Goal: Information Seeking & Learning: Compare options

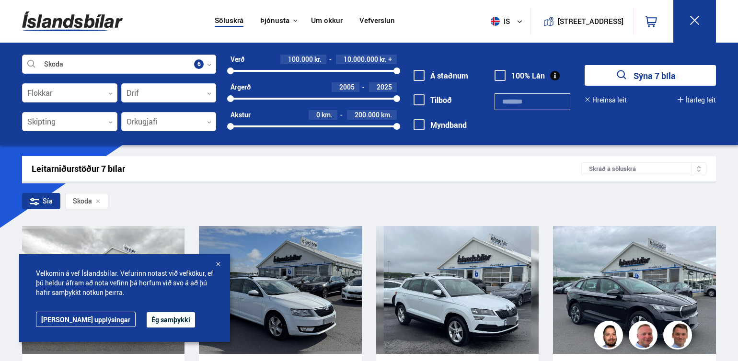
click at [152, 318] on button "Ég samþykki" at bounding box center [171, 319] width 48 height 15
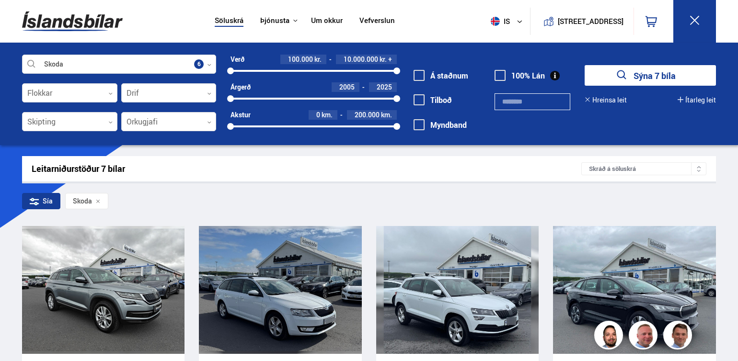
click at [288, 70] on div at bounding box center [313, 71] width 166 height 2
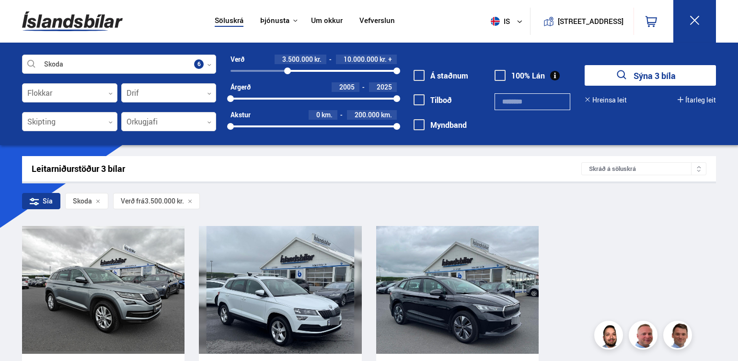
click at [274, 69] on div "3500000 10000000" at bounding box center [313, 71] width 166 height 9
click at [237, 70] on div "2700000 10000000" at bounding box center [313, 71] width 166 height 2
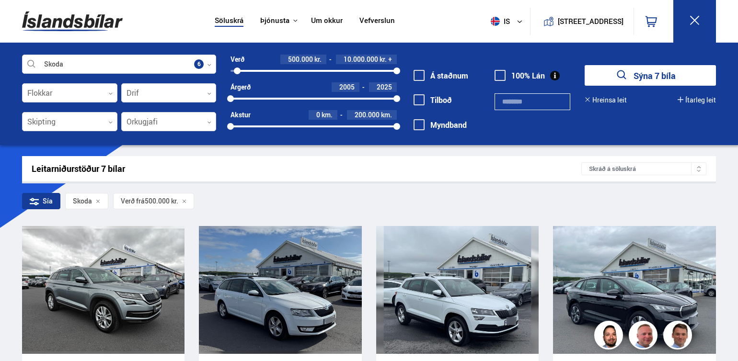
click at [246, 69] on div "500000 10000000" at bounding box center [313, 71] width 166 height 9
click at [266, 126] on div at bounding box center [313, 127] width 166 height 2
click at [275, 126] on div at bounding box center [330, 127] width 133 height 2
click at [422, 75] on span at bounding box center [419, 75] width 11 height 11
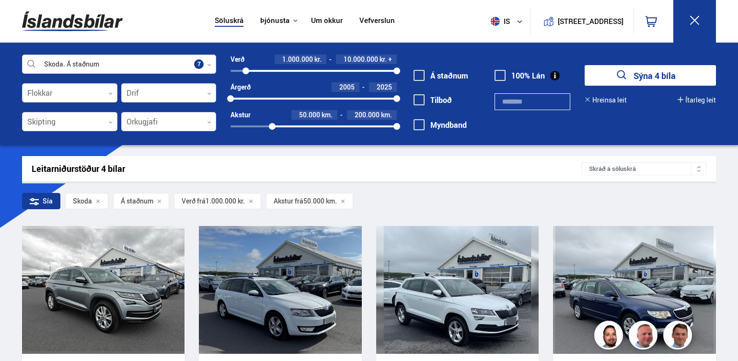
click at [593, 71] on button "Sýna 4 bíla" at bounding box center [650, 75] width 131 height 21
click at [625, 71] on icon "submit" at bounding box center [622, 76] width 14 height 14
click at [684, 100] on button "Ítarleg leit" at bounding box center [697, 100] width 38 height 8
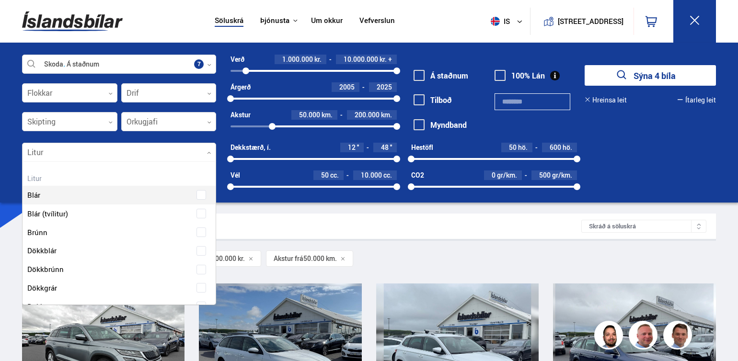
click at [208, 152] on icon at bounding box center [209, 153] width 4 height 4
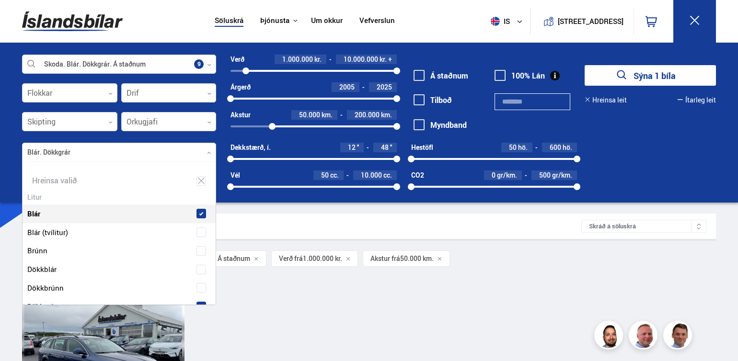
drag, startPoint x: 172, startPoint y: 212, endPoint x: 175, endPoint y: 208, distance: 5.1
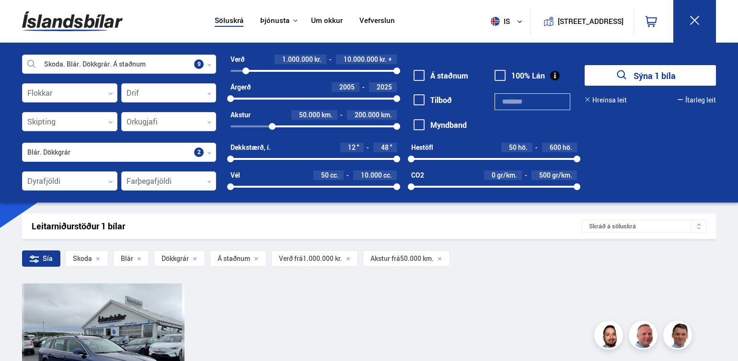
click at [294, 225] on div "Leitarniðurstöður 1 bílar" at bounding box center [307, 226] width 550 height 10
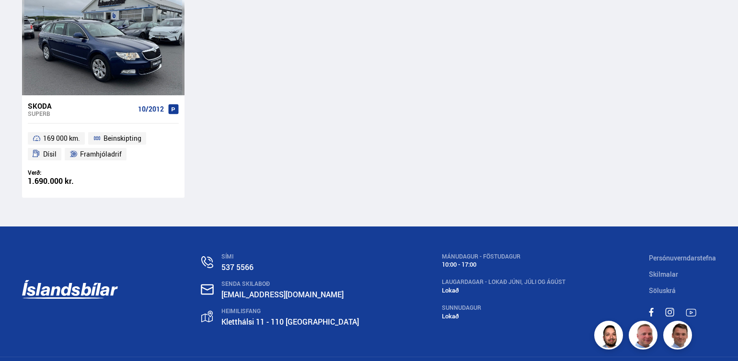
click at [737, 142] on div "Söluskrá Þjónusta Íslandsbílar [DOMAIN_NAME] Íslandsvörn Leiðbeiningar Um okkur…" at bounding box center [369, 38] width 738 height 709
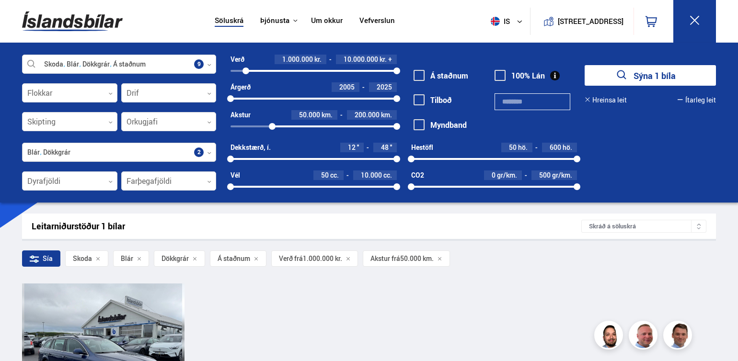
click at [198, 150] on div at bounding box center [119, 152] width 194 height 19
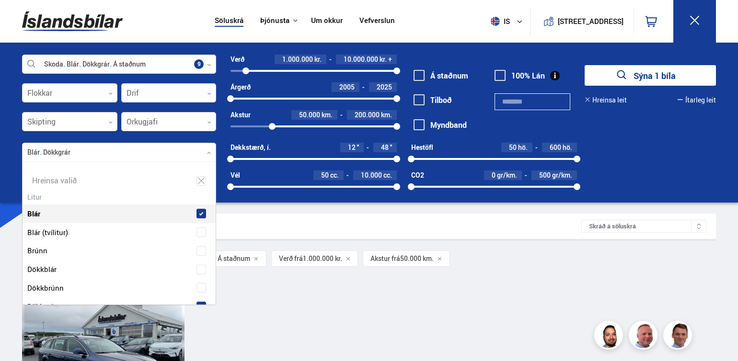
scroll to position [143, 191]
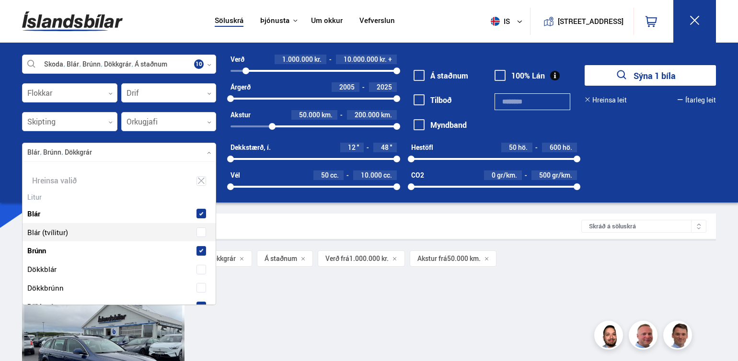
click at [590, 265] on div "Sía Skoda Blár [PERSON_NAME] Dökkgrár Á staðnum Verð frá 1.000.000 kr. Akstur f…" at bounding box center [369, 261] width 694 height 20
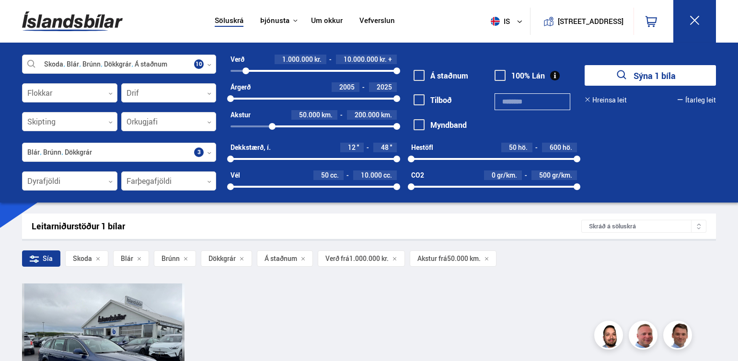
click at [312, 99] on div at bounding box center [313, 99] width 166 height 2
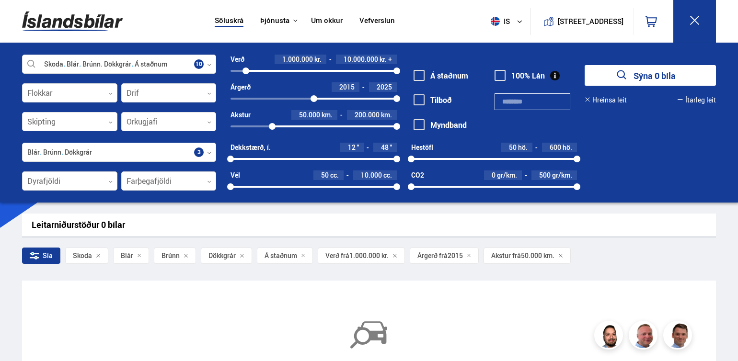
click at [307, 97] on div "2015 2025" at bounding box center [313, 98] width 166 height 9
click at [293, 95] on div "2014 2025" at bounding box center [313, 98] width 166 height 9
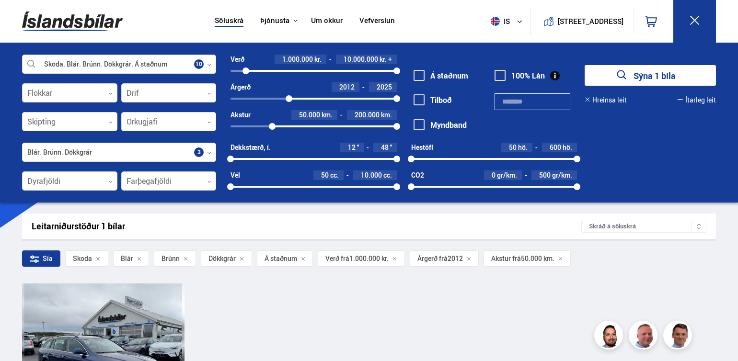
click at [282, 97] on div "2012 2025" at bounding box center [313, 98] width 166 height 9
click at [196, 153] on div at bounding box center [119, 152] width 194 height 19
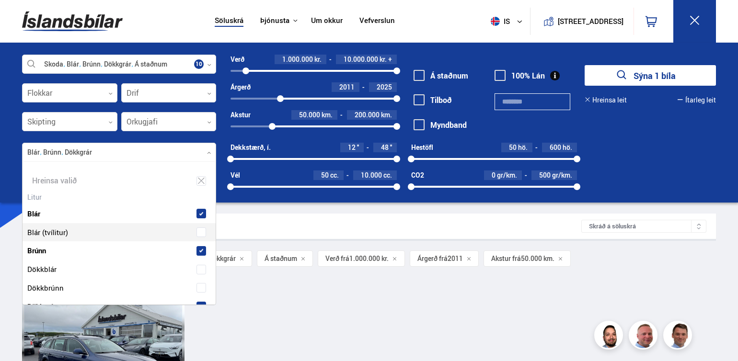
scroll to position [143, 191]
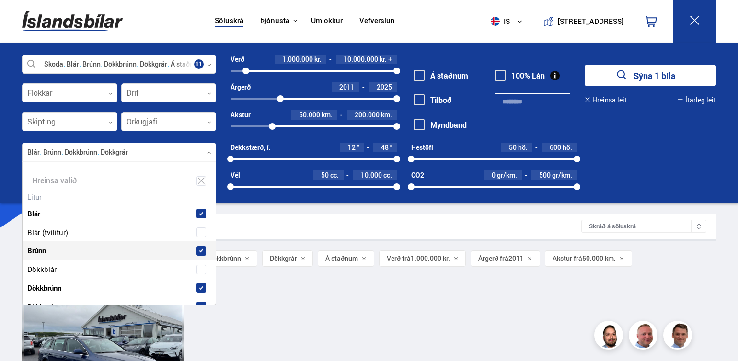
click at [284, 221] on div "Leitarniðurstöður 1 bílar" at bounding box center [307, 226] width 550 height 10
click at [201, 152] on div at bounding box center [119, 152] width 194 height 19
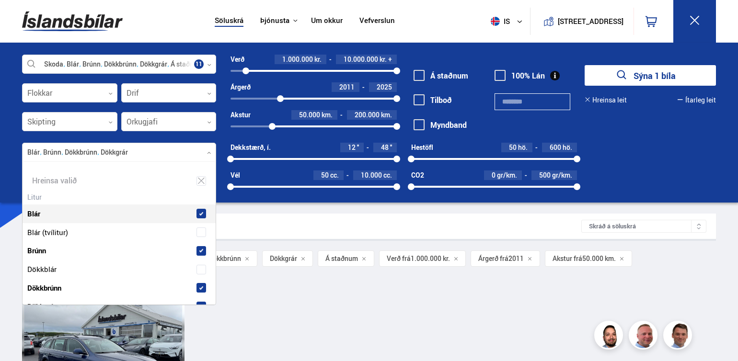
scroll to position [316, 0]
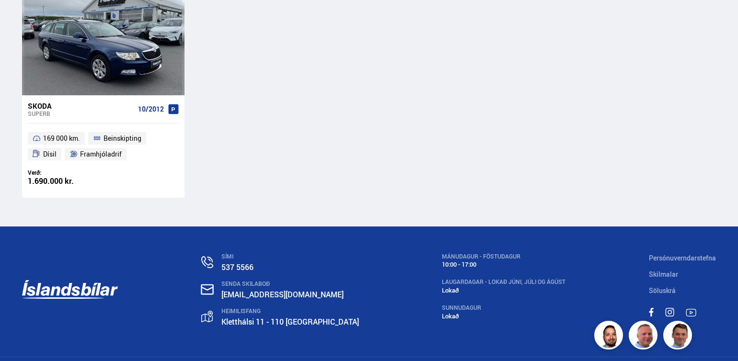
click at [737, 143] on div "Söluskrá Þjónusta Íslandsbílar [DOMAIN_NAME] Íslandsvörn Leiðbeiningar Um okkur…" at bounding box center [369, 38] width 738 height 709
click at [737, 142] on div "Söluskrá Þjónusta Íslandsbílar [DOMAIN_NAME] Íslandsvörn Leiðbeiningar Um okkur…" at bounding box center [369, 38] width 738 height 709
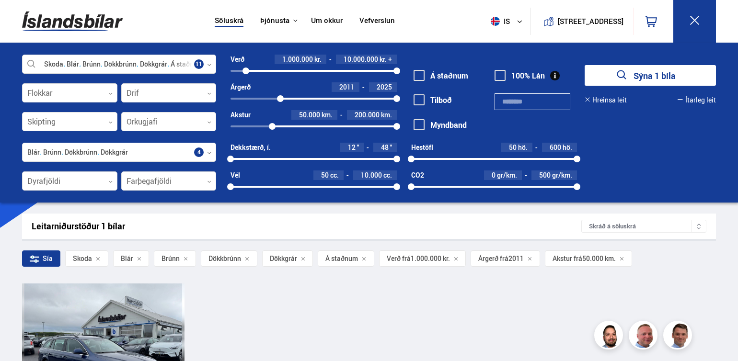
click at [274, 97] on div "2011 2025" at bounding box center [313, 98] width 166 height 9
click at [111, 183] on icon at bounding box center [110, 182] width 4 height 4
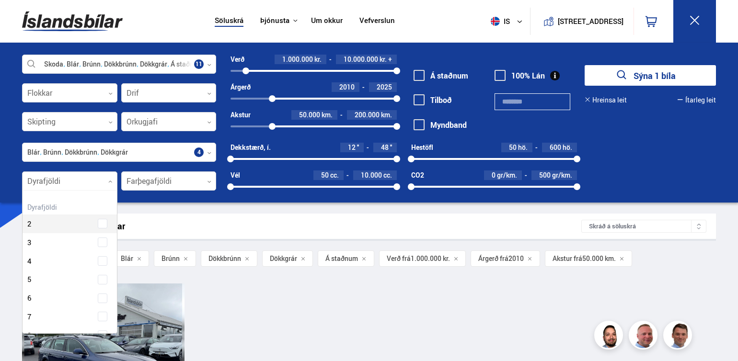
scroll to position [143, 92]
click at [82, 272] on div "Dyrafjöldi 5" at bounding box center [70, 279] width 94 height 19
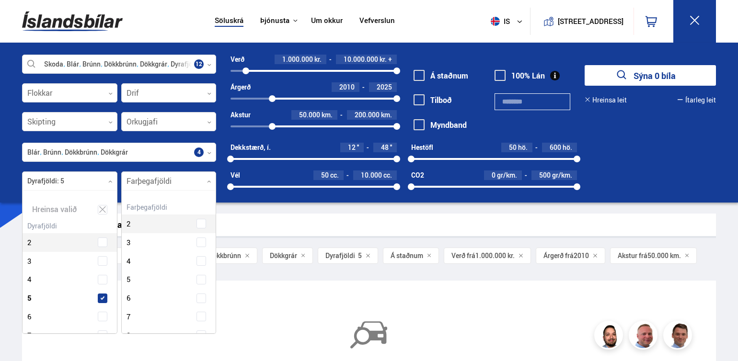
click at [207, 183] on icon at bounding box center [209, 182] width 4 height 4
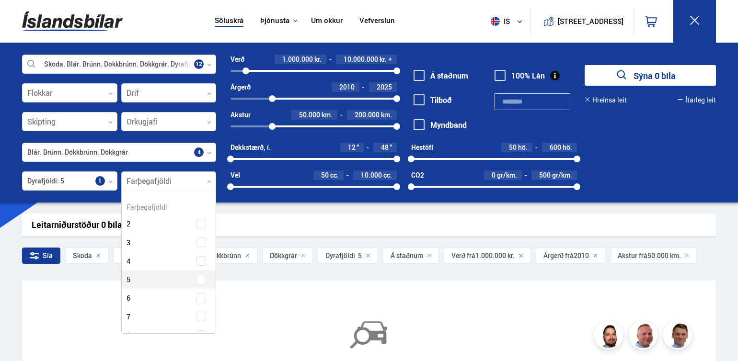
click at [171, 275] on div "Farþegafjöldi 2 Farþegafjöldi 3 Farþegafjöldi 4 Farþegafjöldi 5 Farþegafjöldi 6…" at bounding box center [169, 291] width 94 height 182
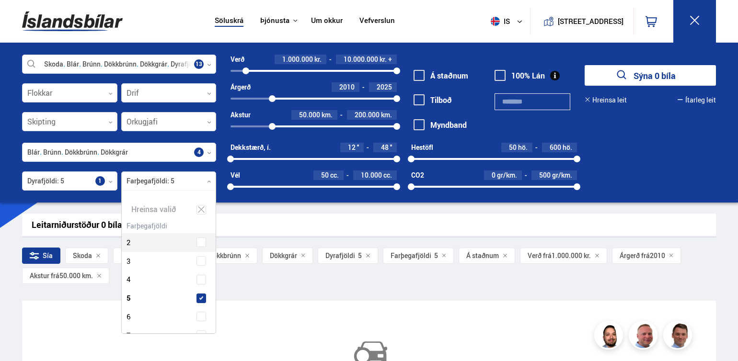
click at [230, 219] on div "Leitarniðurstöður 0 bílar Skráð á [GEOGRAPHIC_DATA]" at bounding box center [369, 225] width 694 height 23
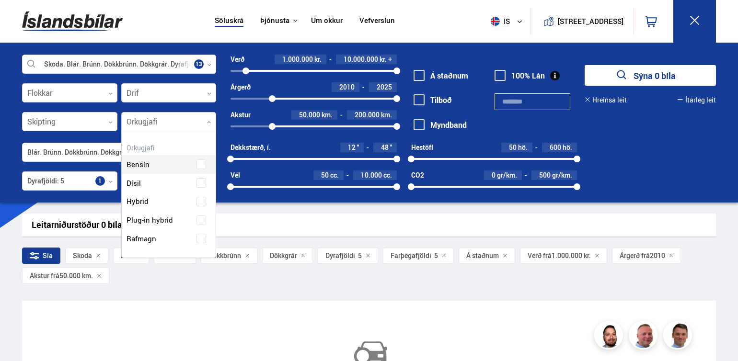
click at [208, 122] on icon at bounding box center [208, 122] width 3 height 2
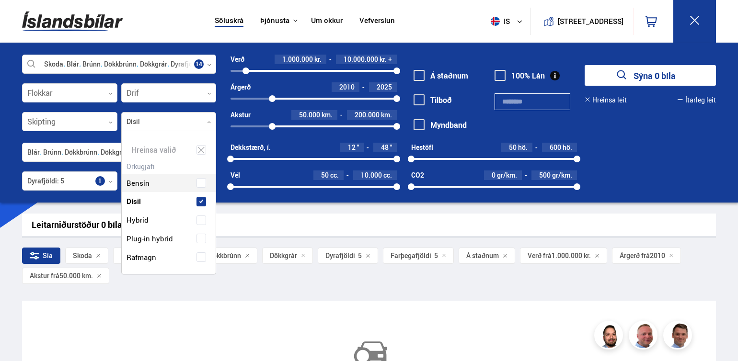
scroll to position [143, 92]
click at [192, 177] on div "Bensín Dísil Hybrid Plug-in hybrid Rafmagn" at bounding box center [169, 213] width 94 height 107
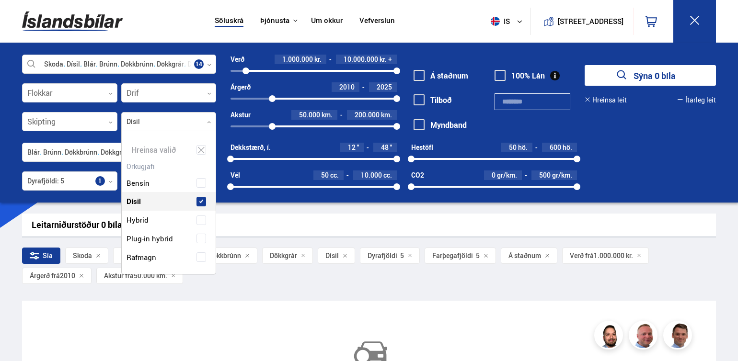
click at [229, 220] on div "Leitarniðurstöður 0 bílar" at bounding box center [369, 225] width 675 height 10
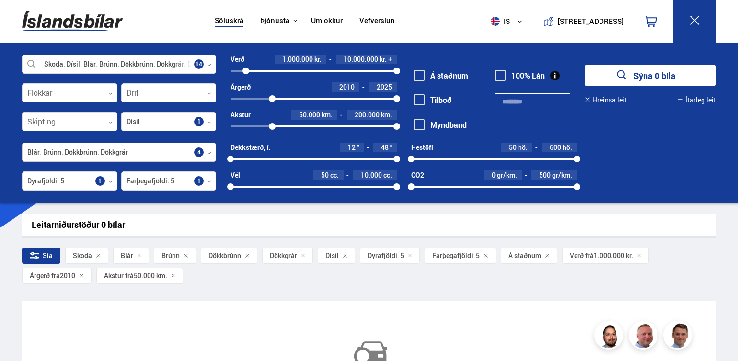
click at [195, 149] on div at bounding box center [119, 152] width 194 height 19
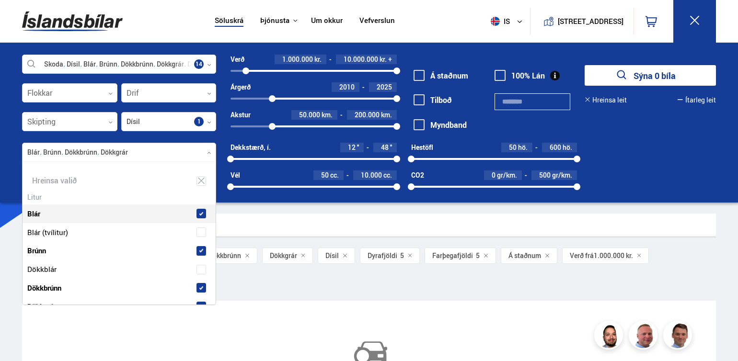
scroll to position [143, 191]
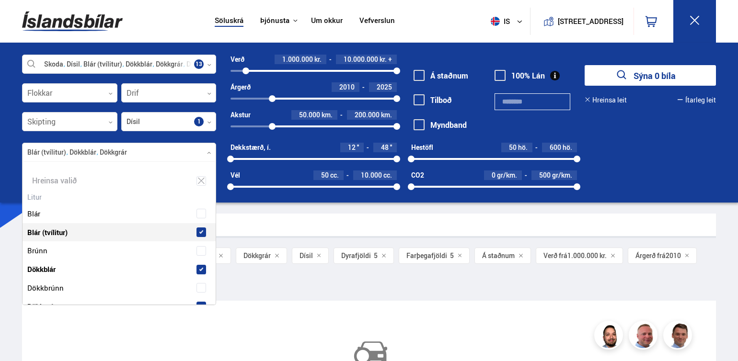
click at [262, 282] on div "Sía Skoda Blár (tvílitur) Dökkblár Dökkgrár [PERSON_NAME] 5 Farþegafjöldi 5 Á s…" at bounding box center [369, 268] width 694 height 40
click at [206, 153] on div at bounding box center [119, 152] width 194 height 19
click at [109, 123] on icon at bounding box center [110, 122] width 4 height 4
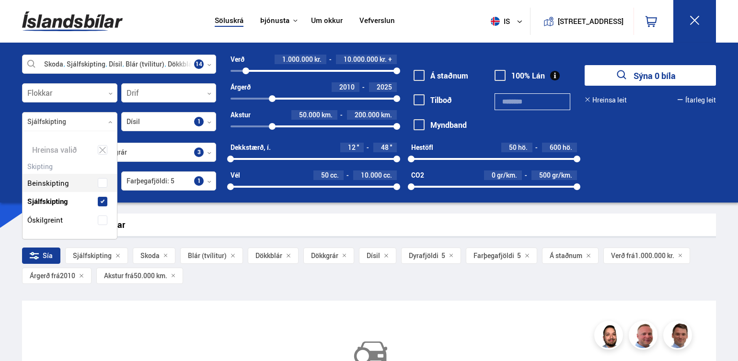
click at [140, 204] on div "Söluskrá Þjónusta Íslandsbílar [DOMAIN_NAME] Íslandsvörn Leiðbeiningar Um okkur…" at bounding box center [369, 351] width 738 height 702
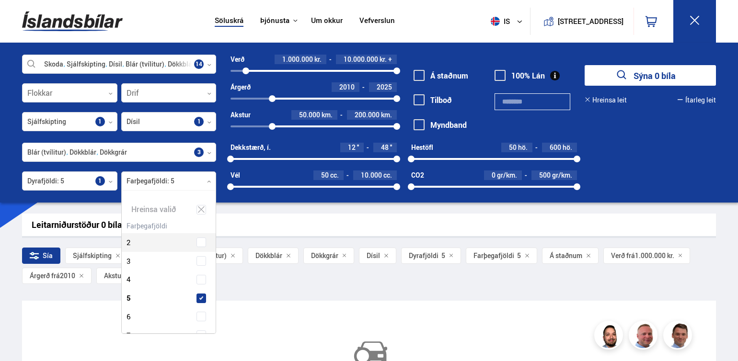
click at [198, 180] on div at bounding box center [168, 181] width 95 height 19
click at [198, 153] on div at bounding box center [119, 152] width 194 height 19
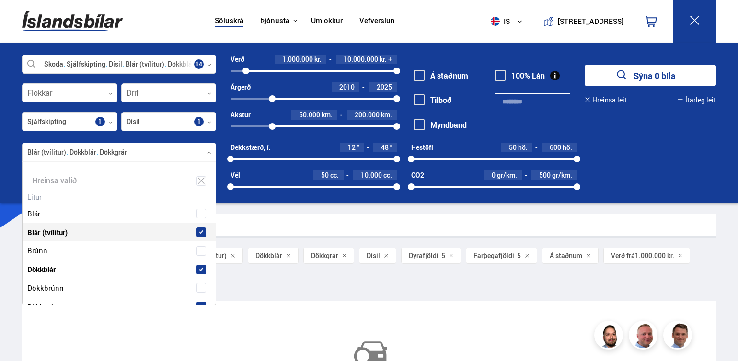
scroll to position [143, 191]
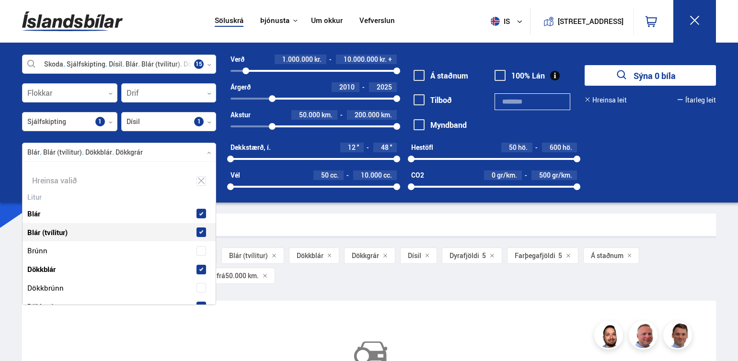
drag, startPoint x: 196, startPoint y: 221, endPoint x: 196, endPoint y: 228, distance: 6.7
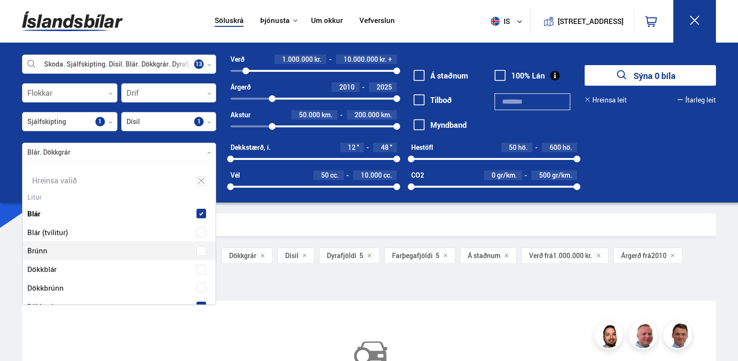
click at [213, 254] on div "Brúnn" at bounding box center [119, 251] width 193 height 19
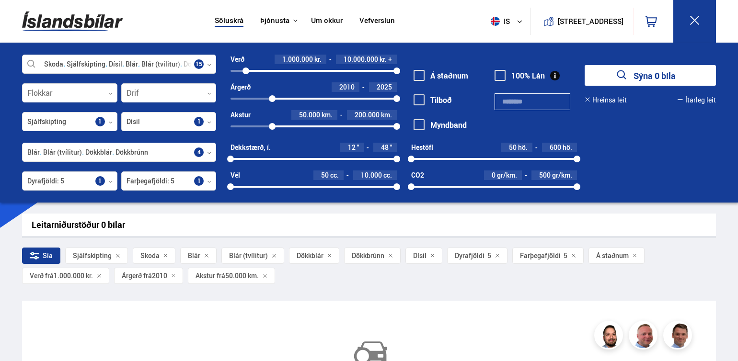
click at [238, 226] on div "Leitarniðurstöður 0 bílar" at bounding box center [369, 225] width 675 height 10
click at [655, 73] on button "Sýna 0 bíla" at bounding box center [650, 75] width 131 height 21
click at [695, 96] on button "Ítarleg leit" at bounding box center [697, 100] width 38 height 8
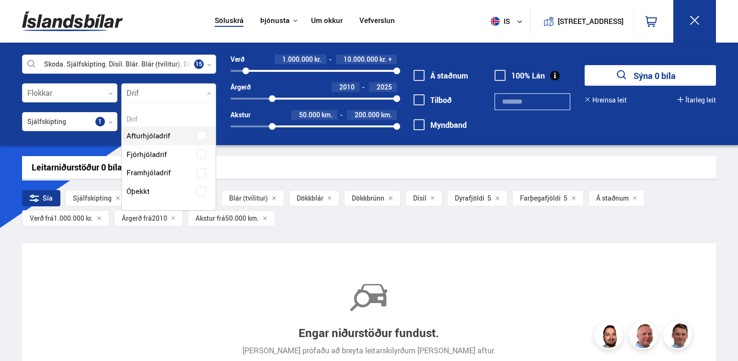
click at [211, 94] on icon at bounding box center [209, 94] width 4 height 4
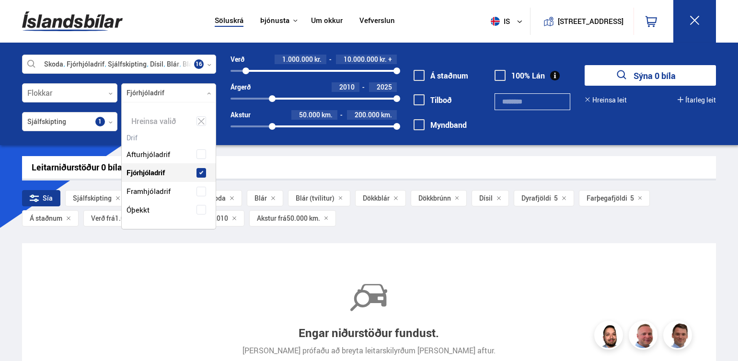
click at [231, 252] on div "Engar niðurstöður fundust. [PERSON_NAME] prófaðu að breyta leitarskilyrðum [PER…" at bounding box center [369, 346] width 694 height 207
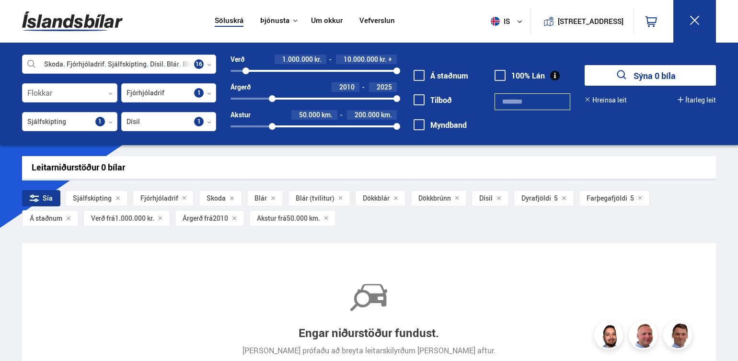
click at [316, 197] on span "Blár (tvílitur)" at bounding box center [315, 199] width 39 height 8
click at [231, 21] on link "Söluskrá" at bounding box center [229, 21] width 29 height 10
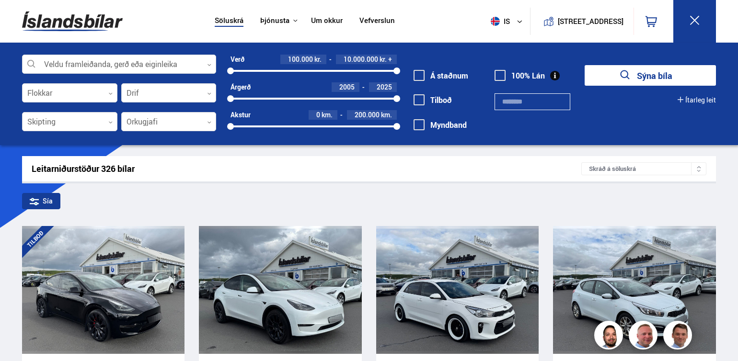
scroll to position [316, 0]
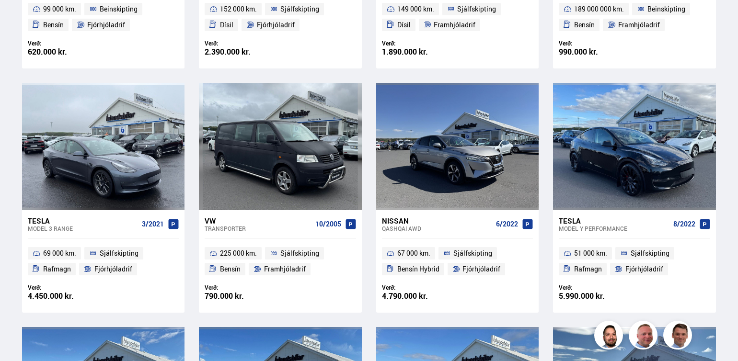
click at [737, 108] on div "Söluskrá Þjónusta Íslandsbílar [DOMAIN_NAME] Íslandsvörn Leiðbeiningar Um okkur…" at bounding box center [369, 321] width 738 height 1909
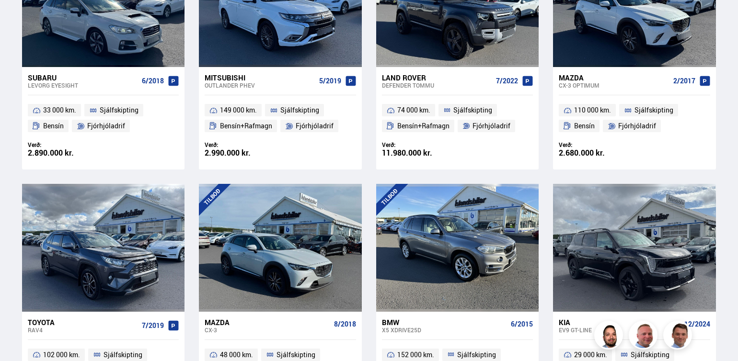
scroll to position [1547, 0]
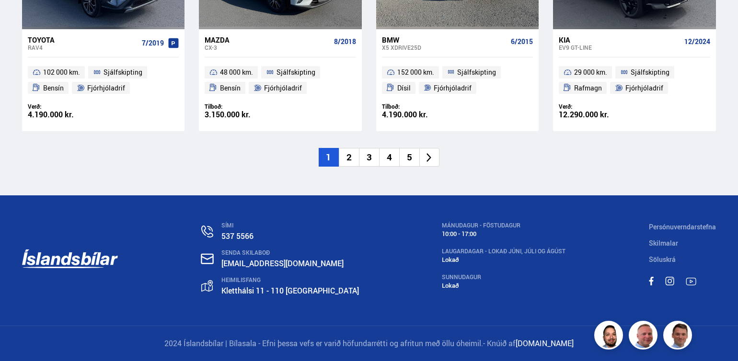
click at [363, 157] on li "3" at bounding box center [369, 157] width 20 height 19
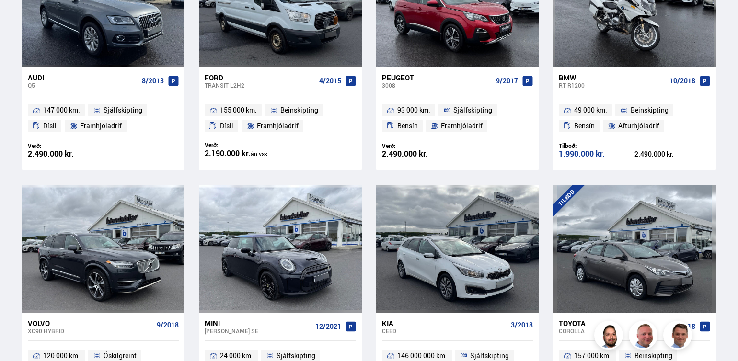
scroll to position [1548, 0]
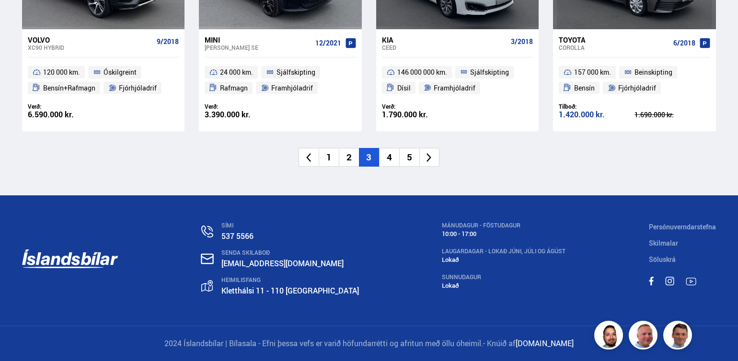
click at [392, 159] on li "4" at bounding box center [389, 157] width 20 height 19
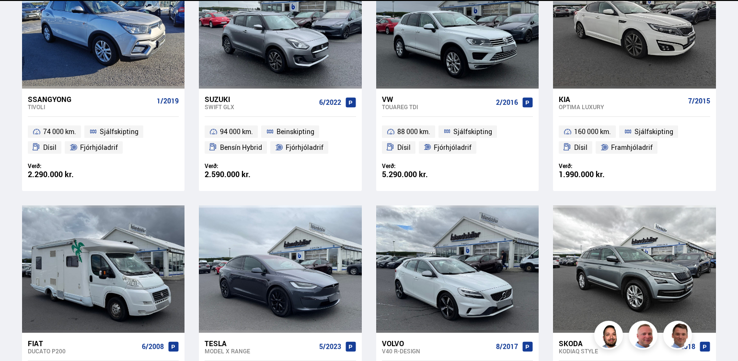
scroll to position [41, 0]
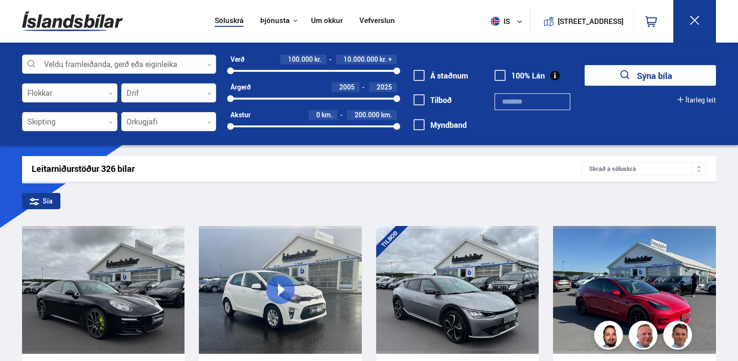
scroll to position [316, 0]
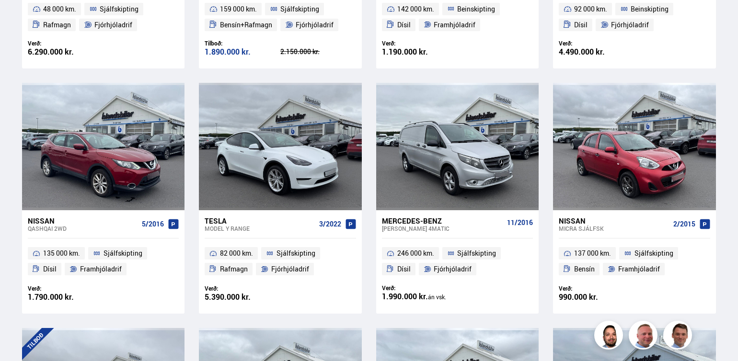
click at [737, 221] on div "Söluskrá Þjónusta Íslandsbílar [DOMAIN_NAME] Íslandsvörn Leiðbeiningar Um okkur…" at bounding box center [369, 329] width 738 height 1925
click at [737, 214] on div "Söluskrá Þjónusta Íslandsbílar [DOMAIN_NAME] Íslandsvörn Leiðbeiningar Um okkur…" at bounding box center [369, 329] width 738 height 1925
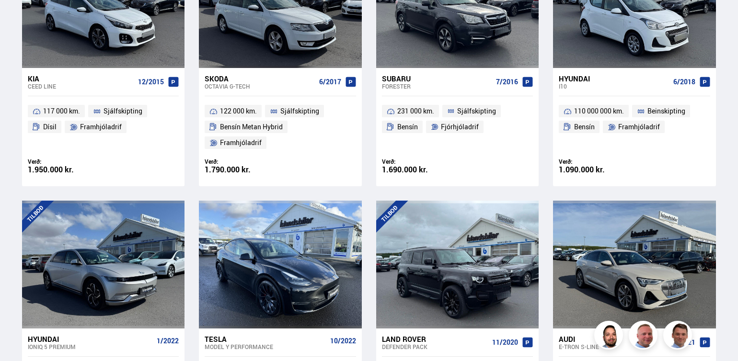
scroll to position [1548, 0]
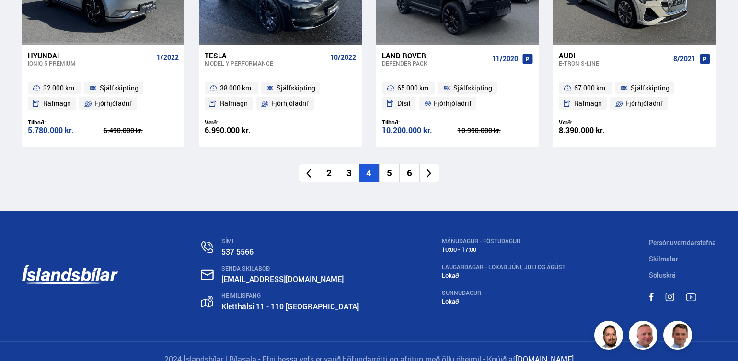
click at [389, 164] on li "5" at bounding box center [389, 173] width 20 height 19
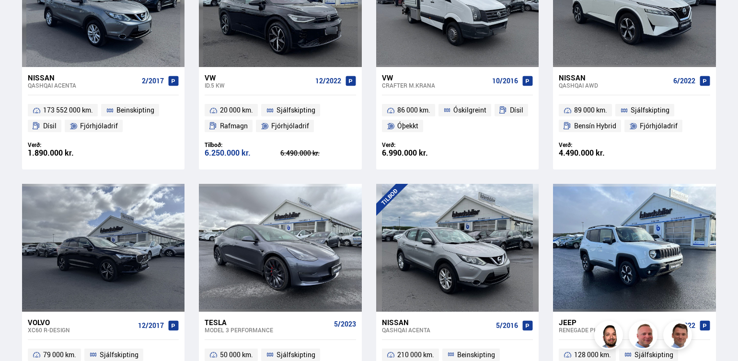
scroll to position [1547, 0]
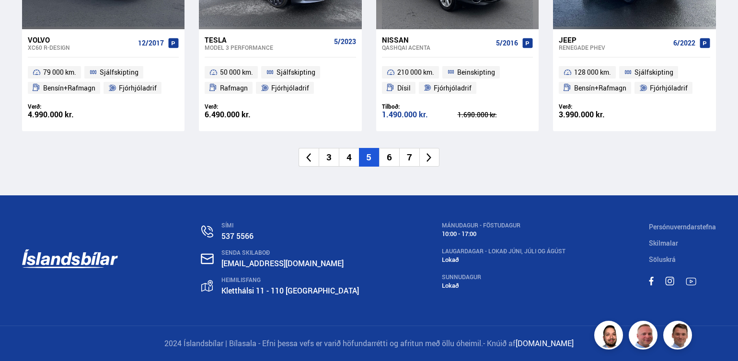
click at [390, 158] on li "6" at bounding box center [389, 157] width 20 height 19
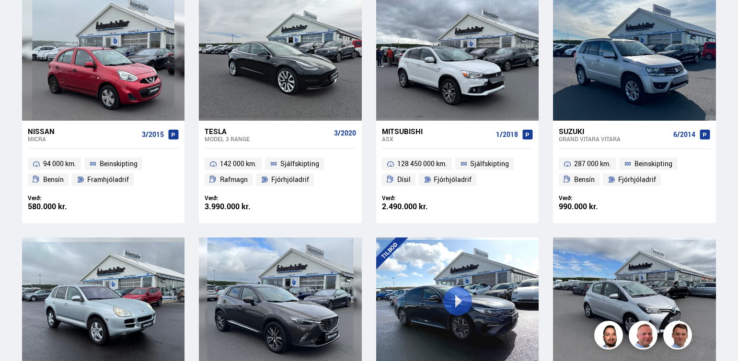
scroll to position [307, 0]
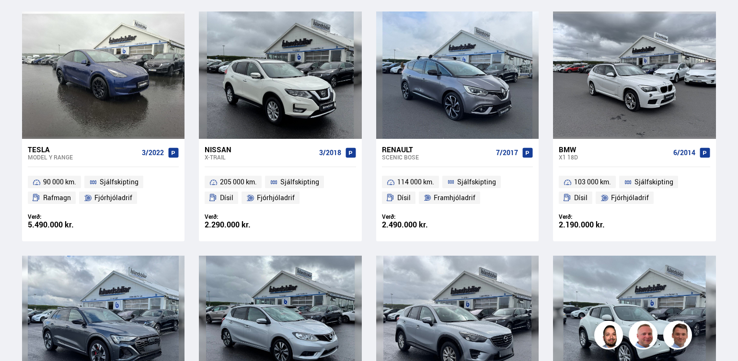
scroll to position [1265, 0]
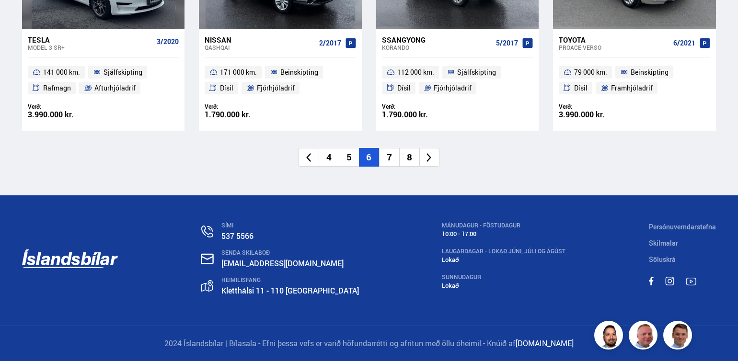
click at [391, 152] on li "7" at bounding box center [389, 157] width 20 height 19
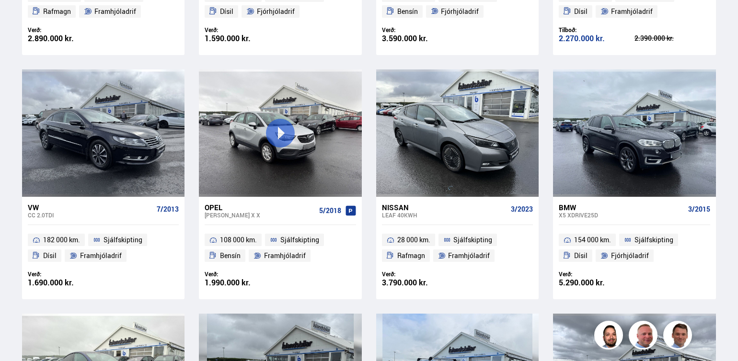
scroll to position [367, 0]
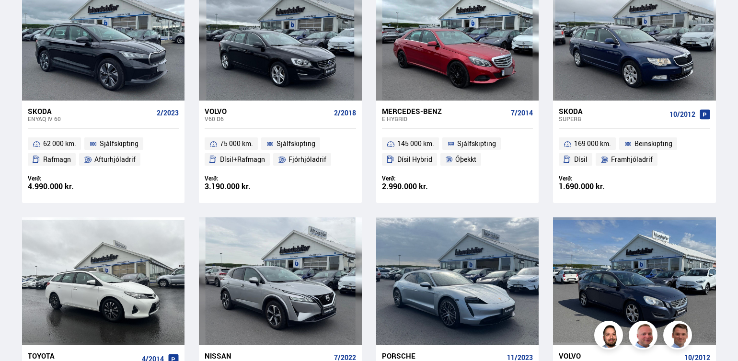
scroll to position [1547, 0]
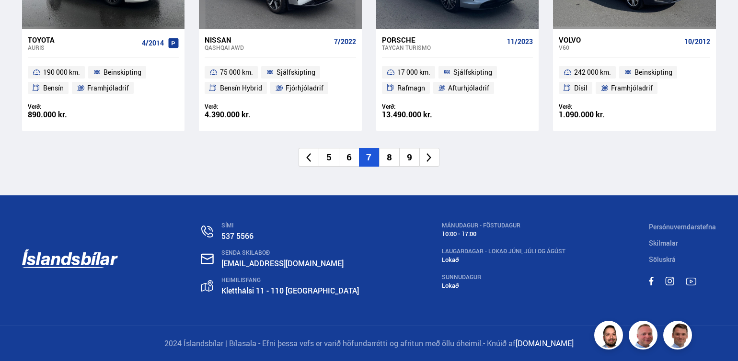
click at [392, 159] on li "8" at bounding box center [389, 157] width 20 height 19
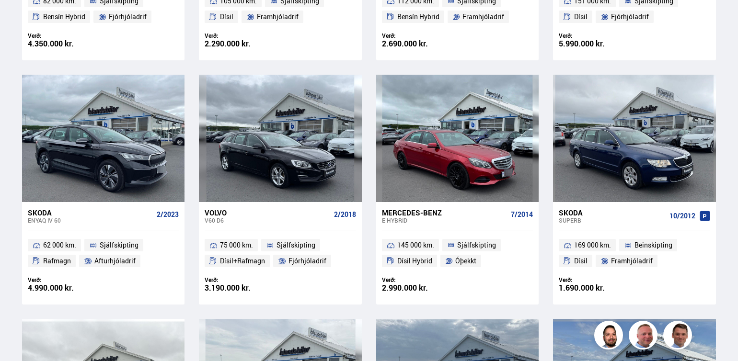
scroll to position [688, 0]
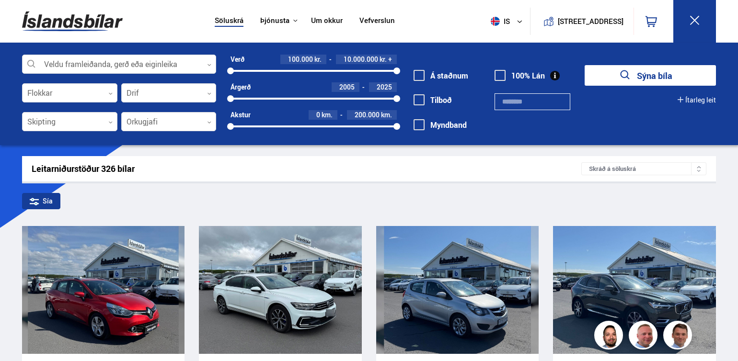
scroll to position [316, 0]
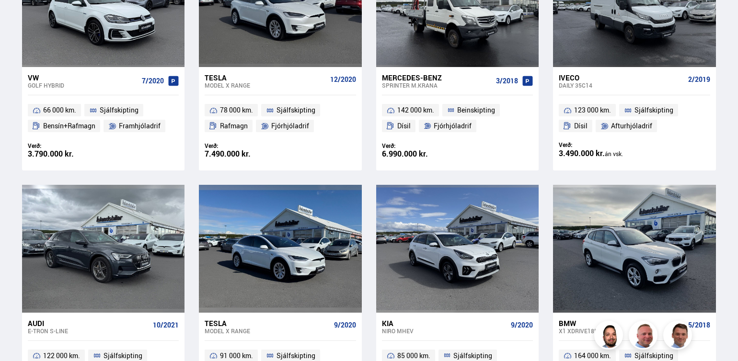
scroll to position [1548, 0]
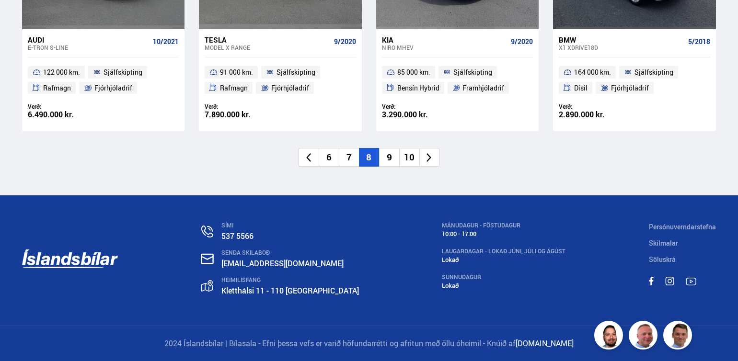
click at [392, 151] on li "9" at bounding box center [389, 157] width 20 height 19
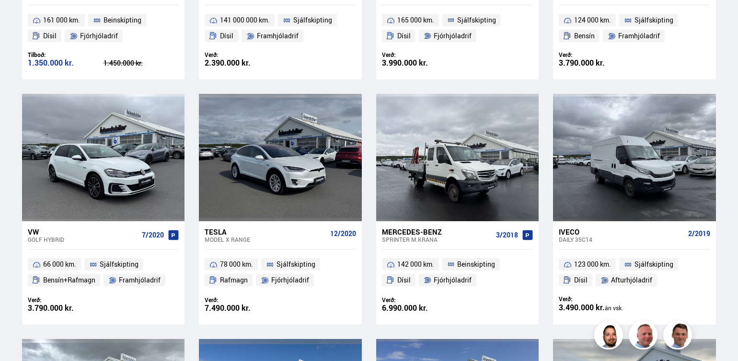
scroll to position [662, 0]
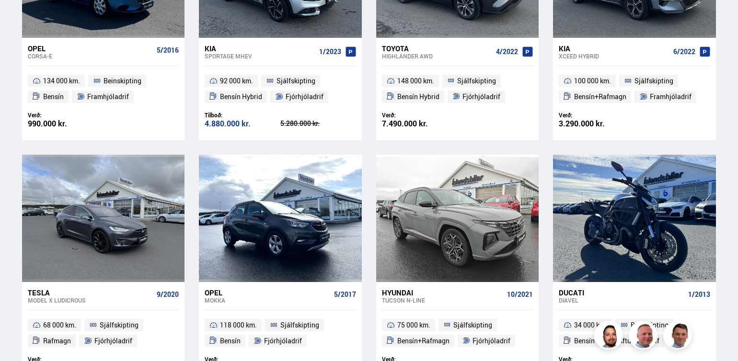
scroll to position [633, 0]
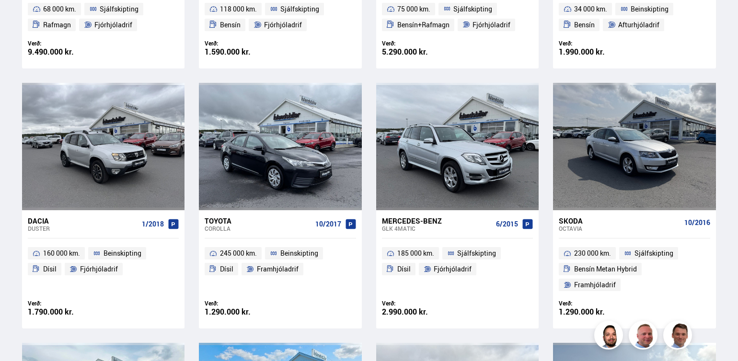
click at [737, 231] on div "Söluskrá Þjónusta Íslandsbílar [DOMAIN_NAME] Íslandsvörn Leiðbeiningar Um okkur…" at bounding box center [369, 329] width 738 height 1924
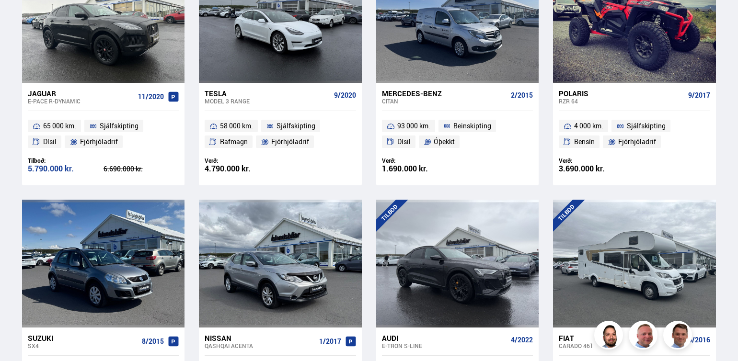
scroll to position [1547, 0]
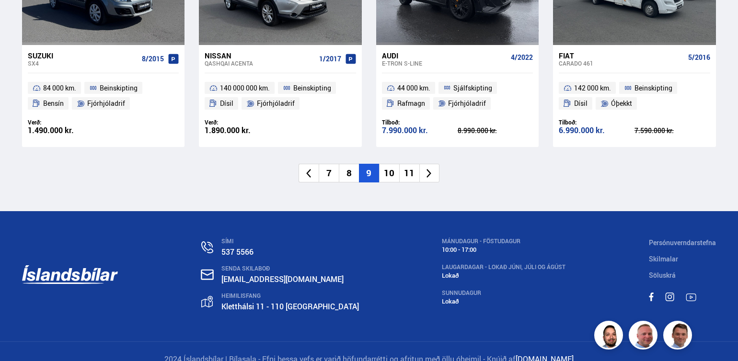
click at [394, 164] on li "10" at bounding box center [389, 173] width 20 height 19
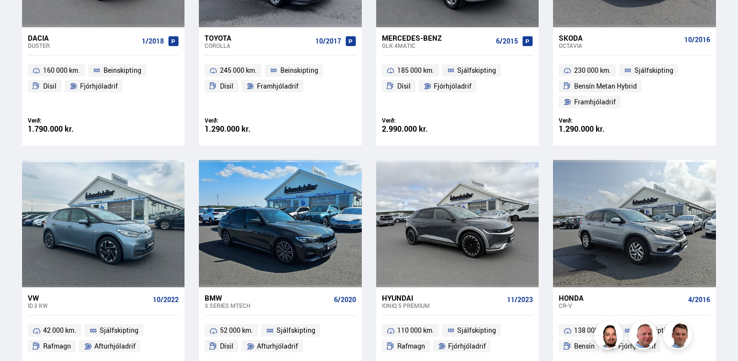
scroll to position [380, 0]
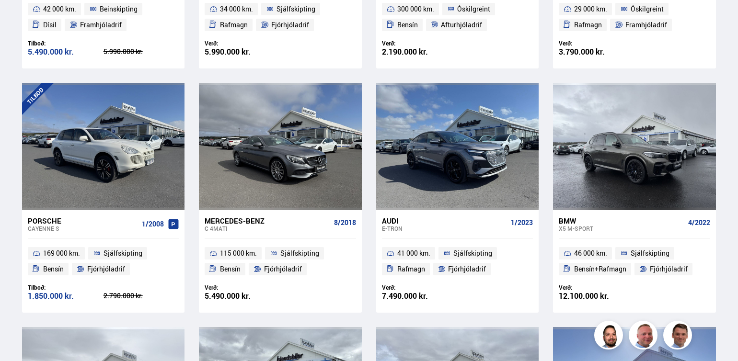
scroll to position [948, 0]
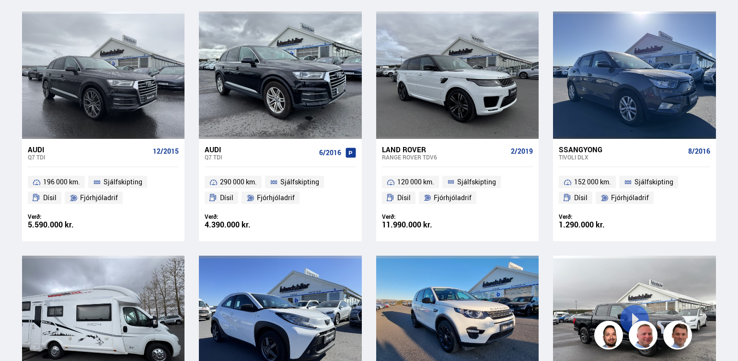
click at [737, 273] on div "Söluskrá Þjónusta Íslandsbílar [DOMAIN_NAME] Íslandsvörn Leiðbeiningar Um okkur…" at bounding box center [369, 6] width 738 height 1909
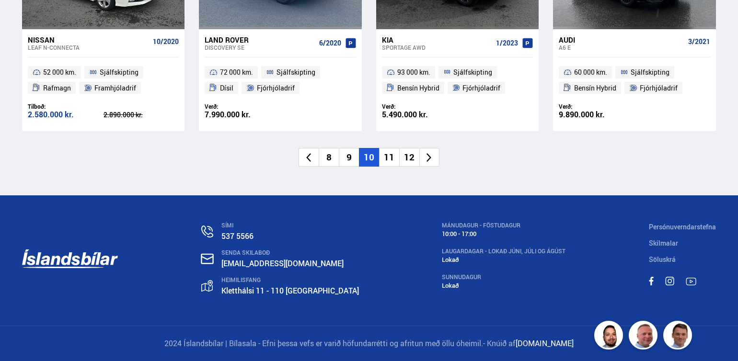
click at [385, 153] on li "11" at bounding box center [389, 157] width 20 height 19
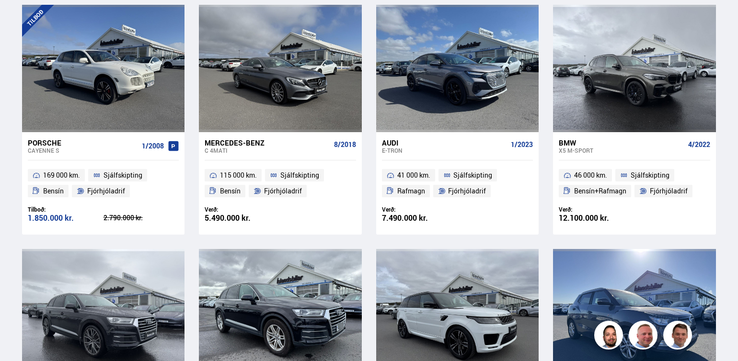
scroll to position [299, 0]
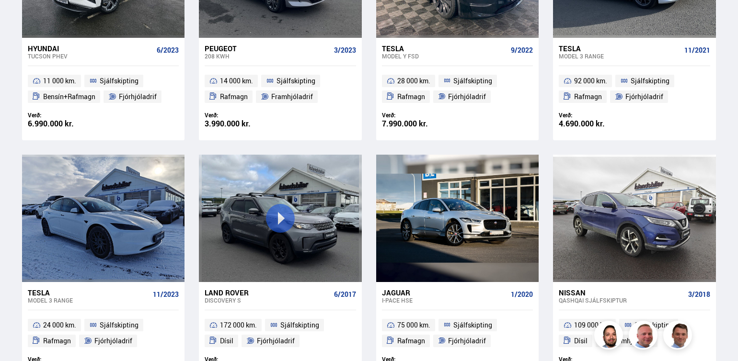
scroll to position [633, 0]
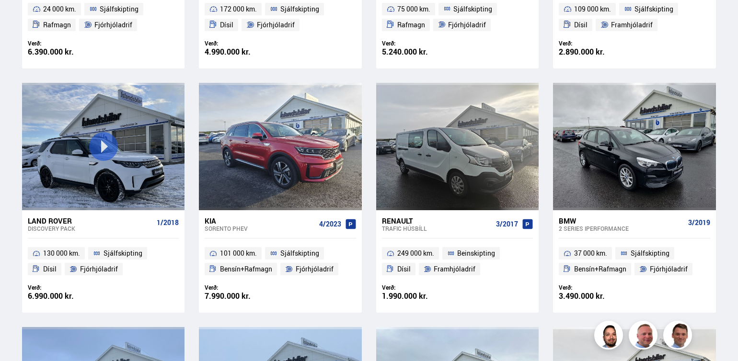
click at [737, 202] on div "Söluskrá Þjónusta Íslandsbílar [DOMAIN_NAME] Íslandsvörn Leiðbeiningar Um okkur…" at bounding box center [369, 322] width 738 height 1910
click at [737, 209] on div "Söluskrá Þjónusta Íslandsbílar [DOMAIN_NAME] Íslandsvörn Leiðbeiningar Um okkur…" at bounding box center [369, 322] width 738 height 1910
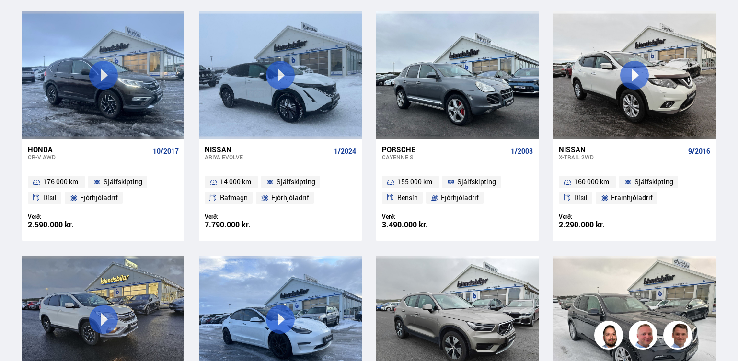
scroll to position [1265, 0]
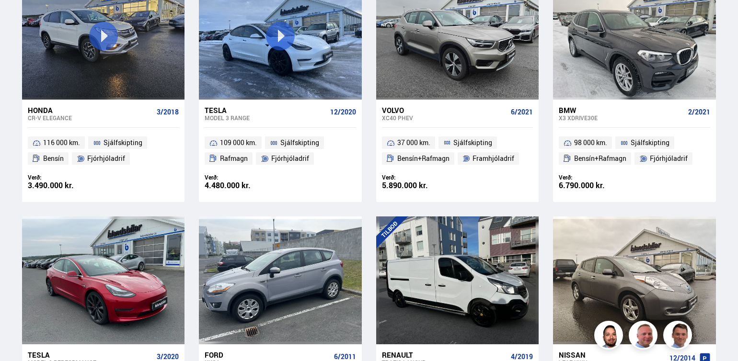
scroll to position [1548, 0]
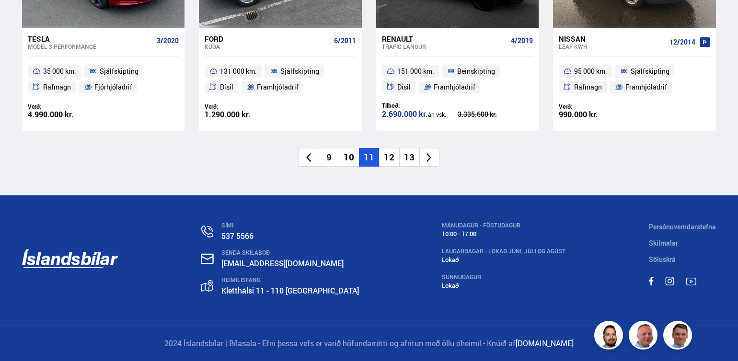
click at [387, 160] on li "12" at bounding box center [389, 157] width 20 height 19
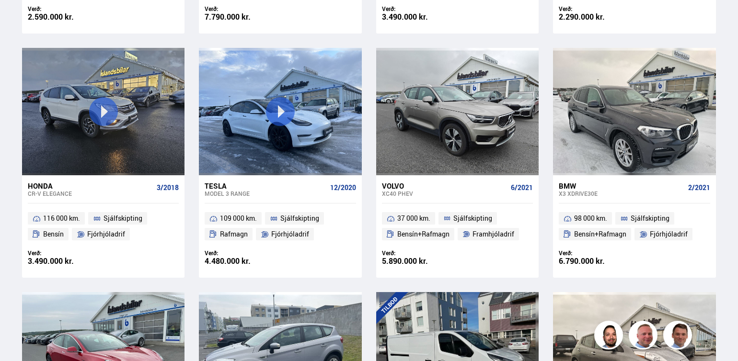
scroll to position [304, 0]
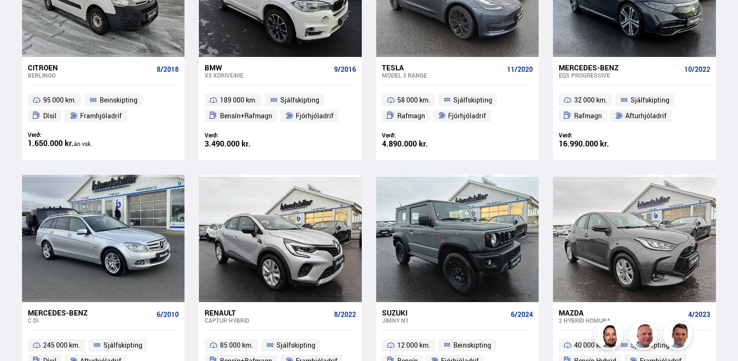
scroll to position [316, 0]
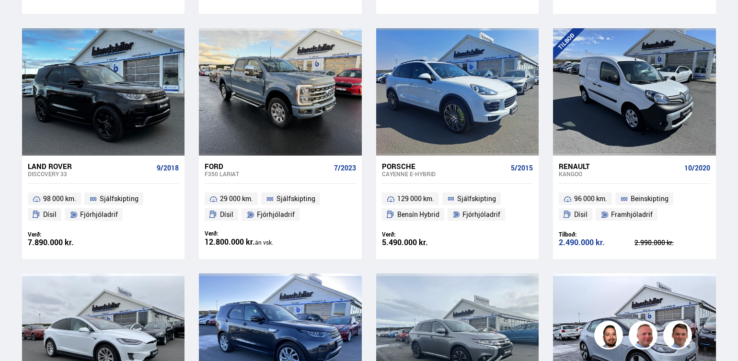
scroll to position [1265, 0]
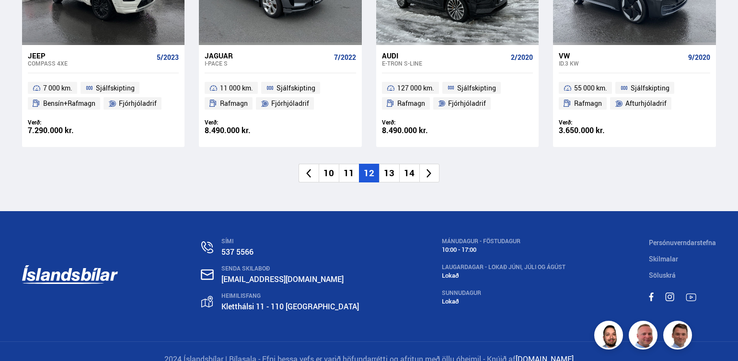
click at [391, 164] on li "13" at bounding box center [389, 173] width 20 height 19
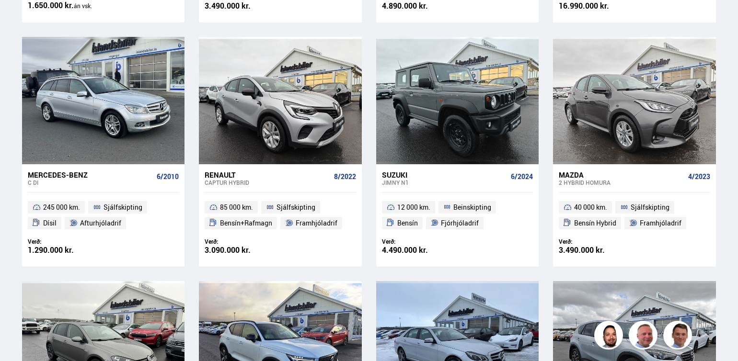
scroll to position [1, 0]
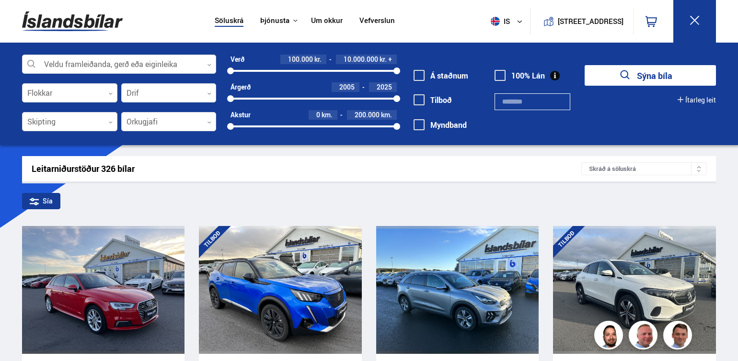
click at [737, 74] on div "Veldu framleiðanda, gerð eða eiginleika 0 Flokkar 0 Drif 0 Skipting 0 Orkugjafi…" at bounding box center [369, 94] width 738 height 103
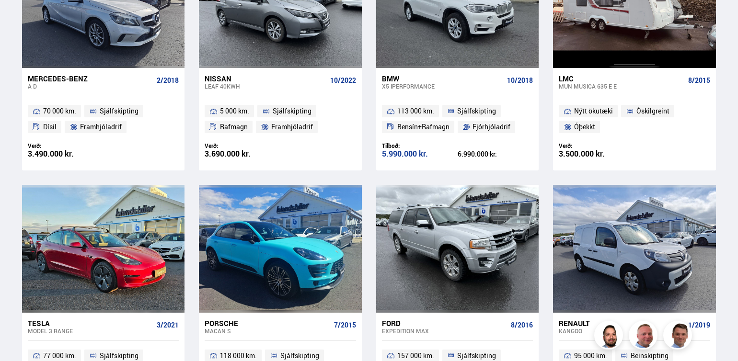
scroll to position [1548, 0]
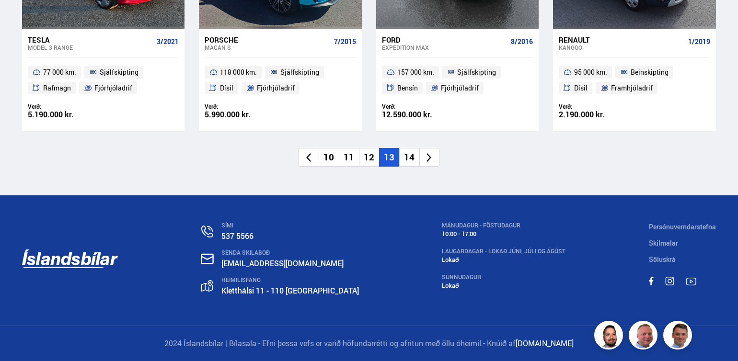
click at [412, 155] on li "14" at bounding box center [409, 157] width 20 height 19
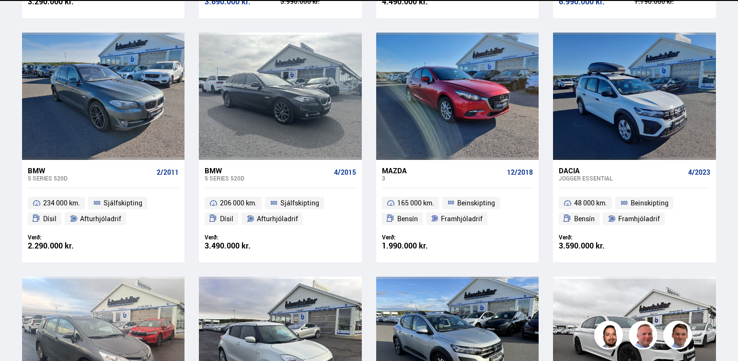
scroll to position [2, 0]
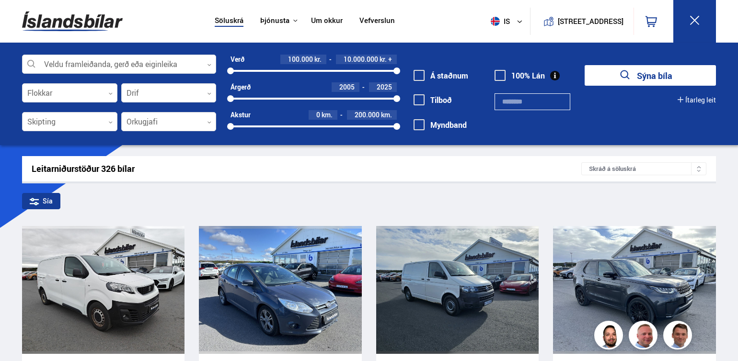
scroll to position [316, 0]
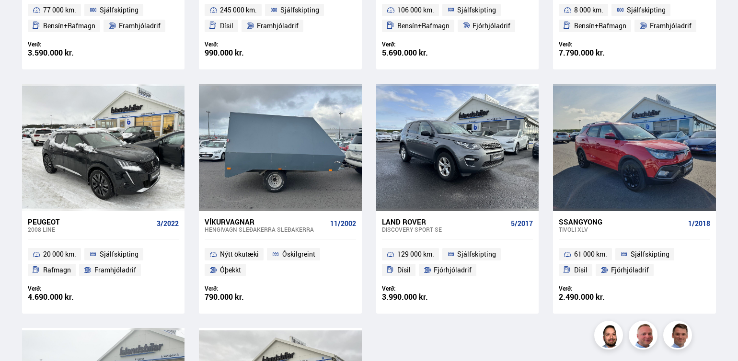
scroll to position [948, 0]
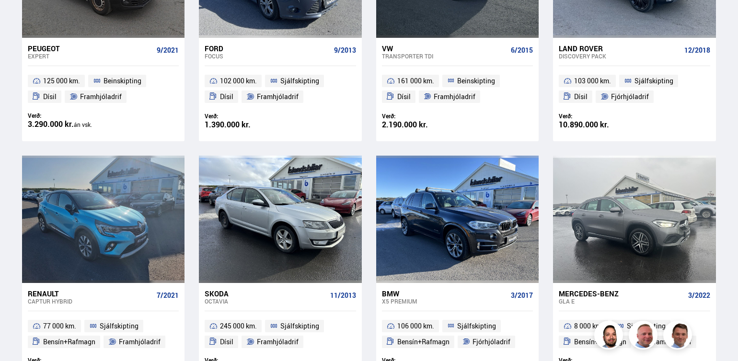
scroll to position [0, 0]
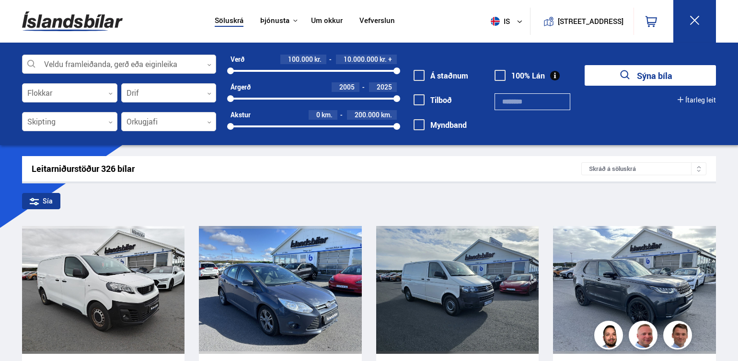
click at [209, 66] on icon at bounding box center [209, 65] width 4 height 4
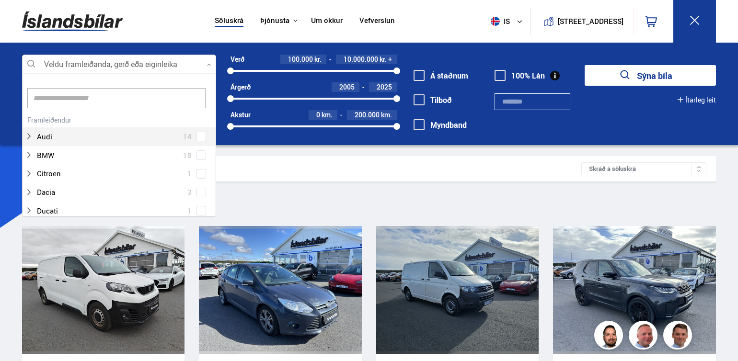
scroll to position [143, 191]
click at [213, 120] on div "Audi 14" at bounding box center [119, 129] width 193 height 33
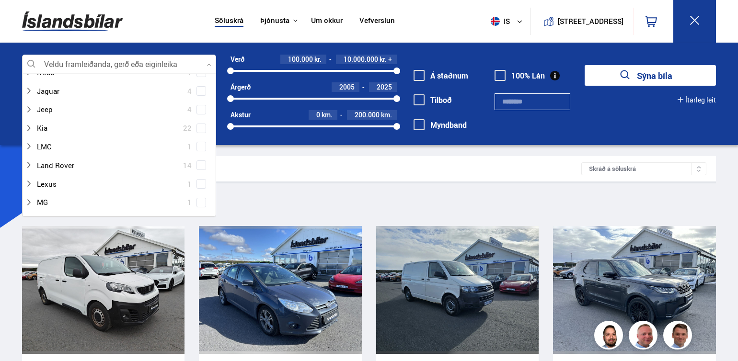
scroll to position [375, 0]
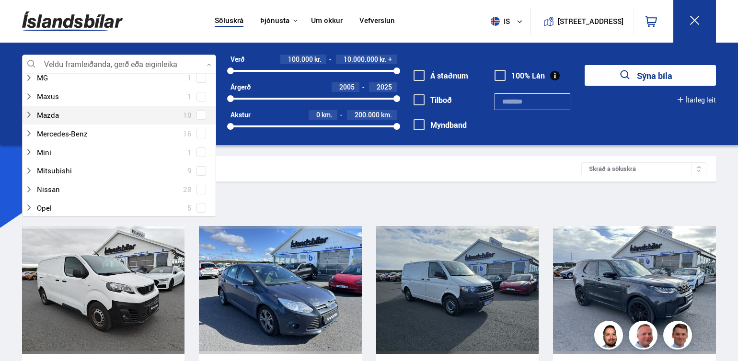
click at [213, 113] on div "Mazda 10" at bounding box center [119, 115] width 193 height 19
click at [212, 113] on div "Mazda 10" at bounding box center [119, 115] width 193 height 19
click at [213, 102] on div "Maxus 1" at bounding box center [119, 96] width 193 height 19
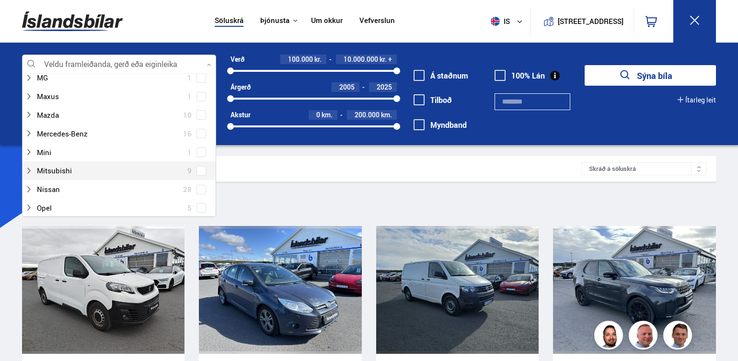
click at [213, 176] on div "Mitsubishi 9" at bounding box center [119, 170] width 193 height 19
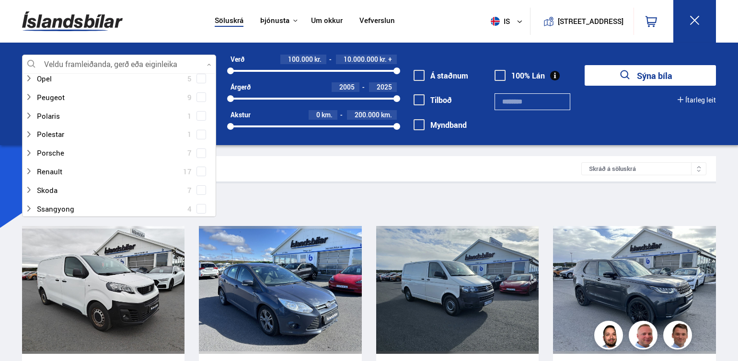
scroll to position [625, 0]
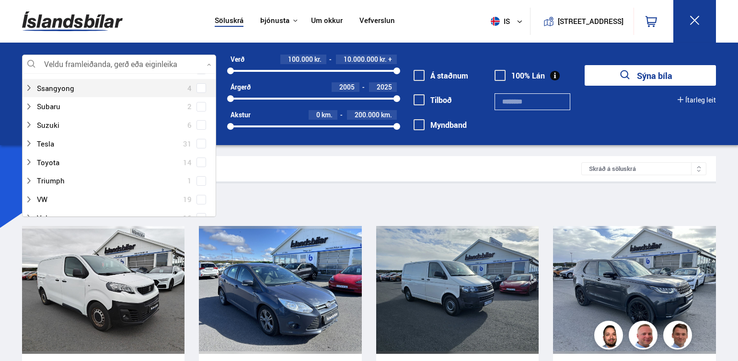
click at [213, 85] on div "Ssangyong 4" at bounding box center [119, 88] width 193 height 19
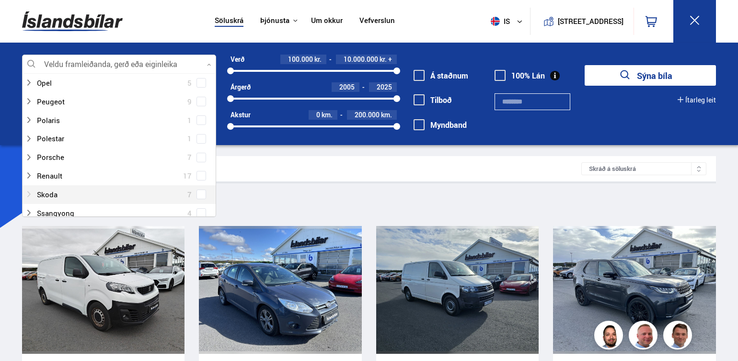
click at [141, 191] on div at bounding box center [109, 195] width 169 height 14
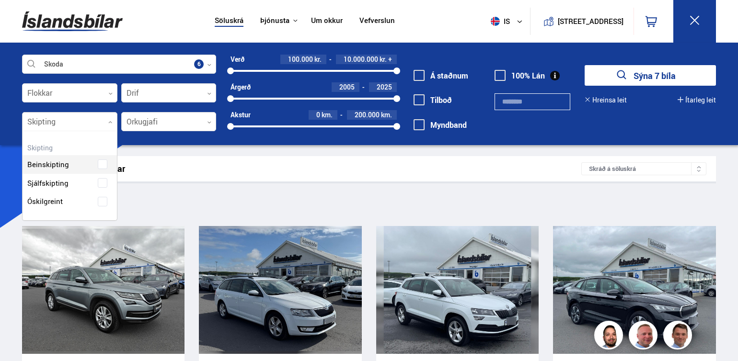
click at [109, 121] on icon at bounding box center [110, 122] width 4 height 4
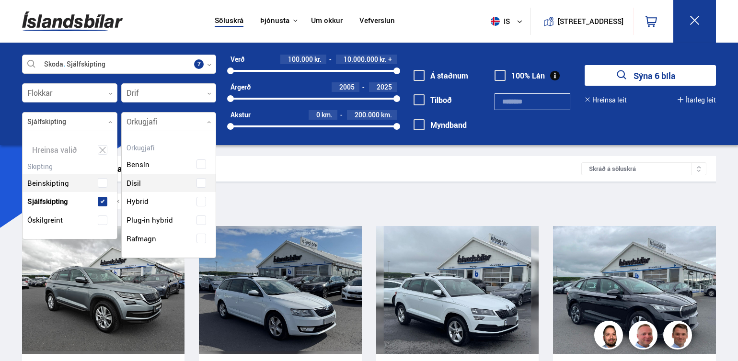
click at [207, 123] on icon at bounding box center [209, 122] width 4 height 4
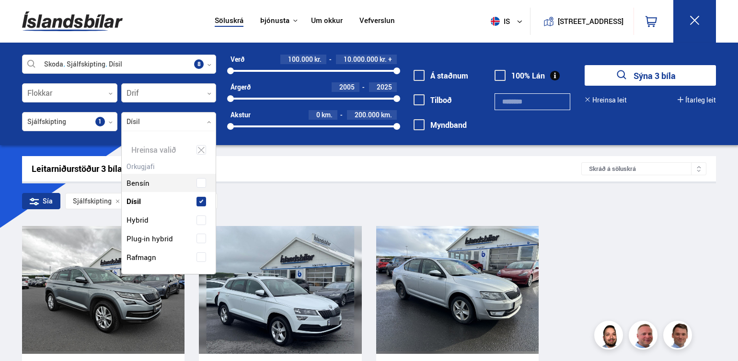
click at [207, 91] on div at bounding box center [168, 93] width 95 height 19
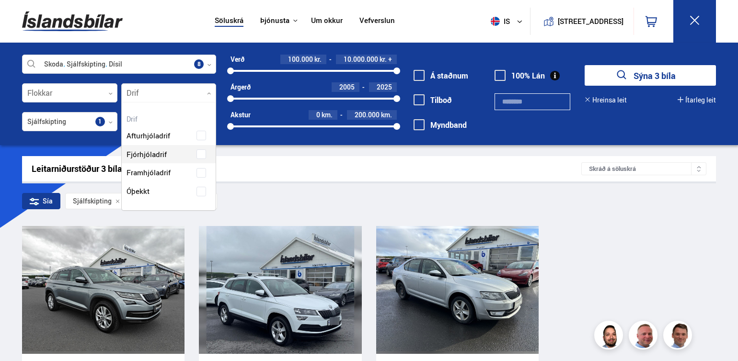
scroll to position [108, 94]
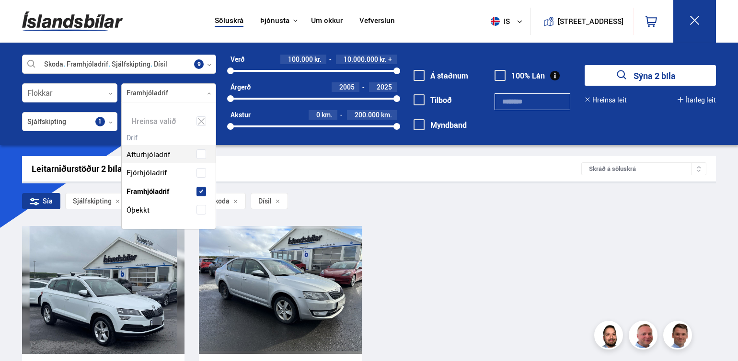
click at [273, 68] on div "100000 10000000" at bounding box center [313, 71] width 166 height 9
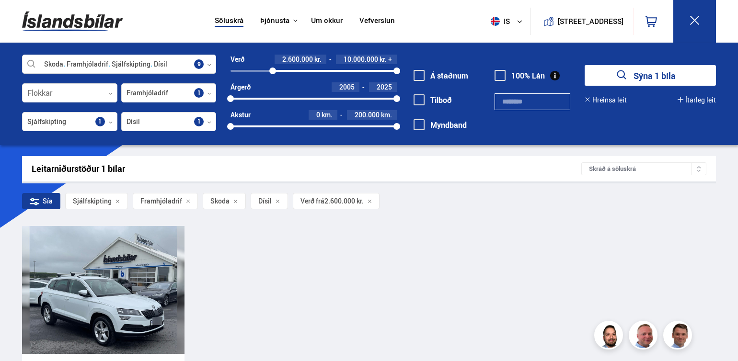
click at [258, 69] on div "2600000 10000000" at bounding box center [313, 71] width 166 height 9
click at [249, 69] on div "1700000 10000000" at bounding box center [313, 71] width 166 height 9
click at [243, 69] on div "1200000 10000000" at bounding box center [313, 71] width 166 height 9
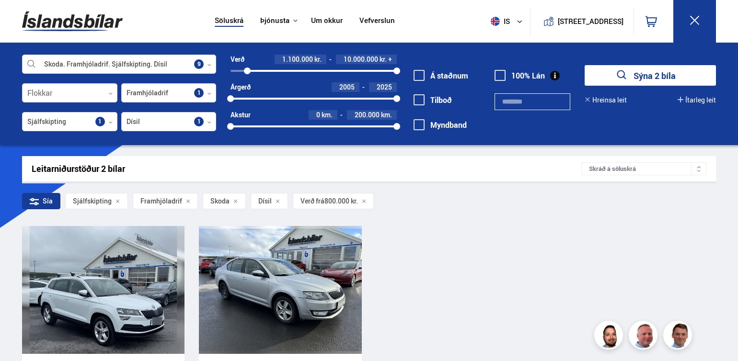
click at [247, 69] on div at bounding box center [247, 71] width 7 height 7
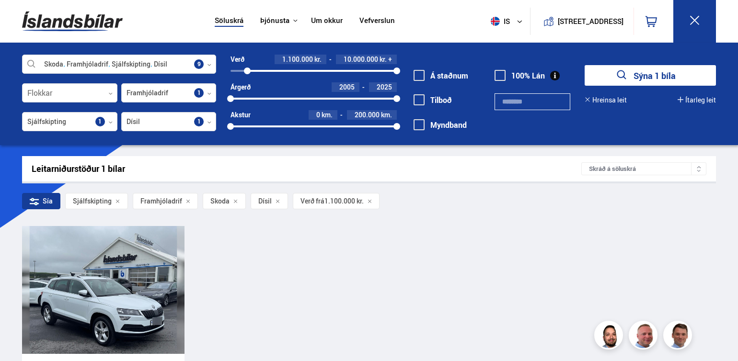
click at [242, 69] on div "1100000 10000000" at bounding box center [313, 71] width 166 height 9
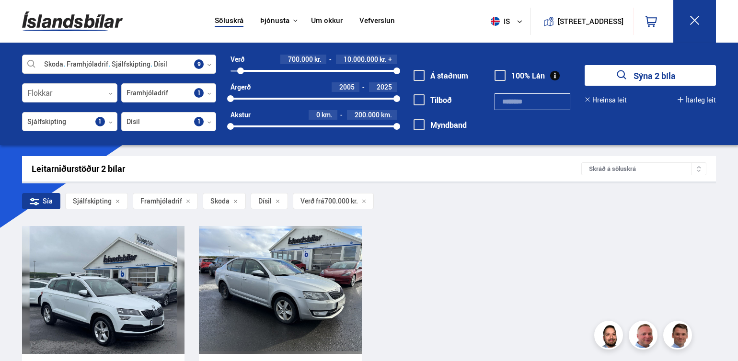
click at [245, 69] on div "700000 10000000" at bounding box center [313, 71] width 166 height 9
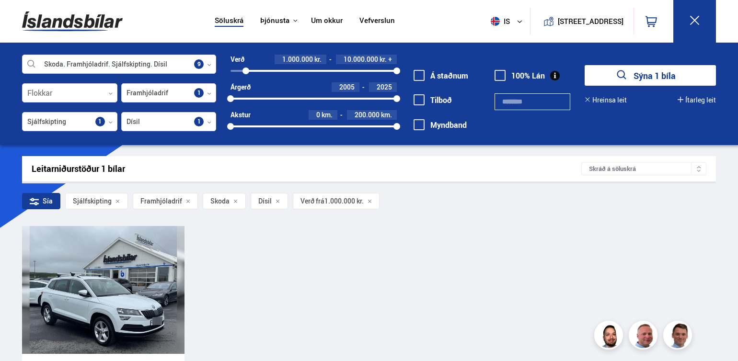
click at [361, 84] on div "2005 2025" at bounding box center [364, 87] width 65 height 10
click at [349, 95] on div "2005 2025" at bounding box center [313, 98] width 166 height 9
click at [393, 98] on div "2005 2019" at bounding box center [313, 99] width 166 height 2
click at [387, 96] on div "2005 2025" at bounding box center [313, 98] width 166 height 9
click at [372, 97] on div "2005 2024" at bounding box center [313, 98] width 166 height 9
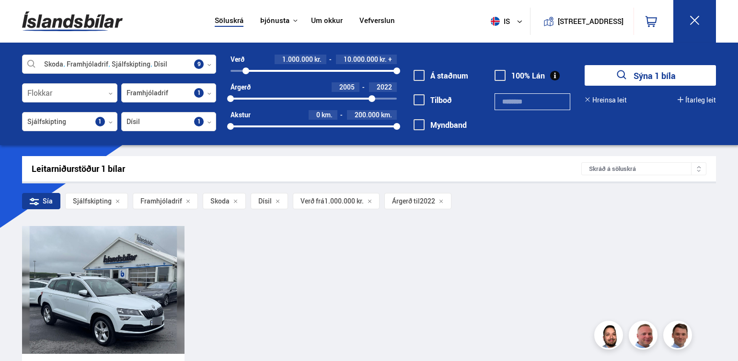
click at [358, 96] on div "2005 2022" at bounding box center [313, 98] width 166 height 9
click at [290, 125] on div "0 200000" at bounding box center [313, 126] width 166 height 9
click at [417, 74] on span at bounding box center [419, 75] width 11 height 11
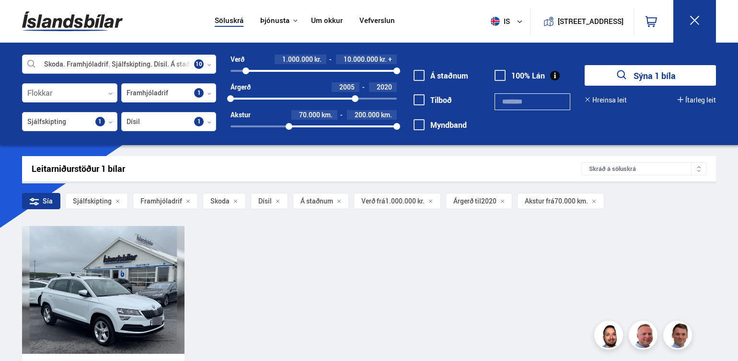
click at [737, 217] on div "Söluskrá Þjónusta Íslandsbílar [DOMAIN_NAME] Íslandsvörn Leiðbeiningar Um okkur…" at bounding box center [369, 325] width 738 height 651
click at [196, 63] on div at bounding box center [119, 64] width 194 height 19
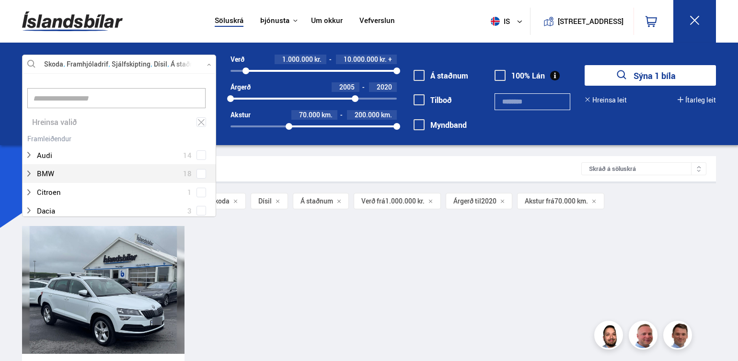
scroll to position [143, 191]
click at [261, 150] on div "Söluskrá Þjónusta Íslandsbílar [DOMAIN_NAME] Íslandsvörn Leiðbeiningar Um okkur…" at bounding box center [369, 325] width 738 height 651
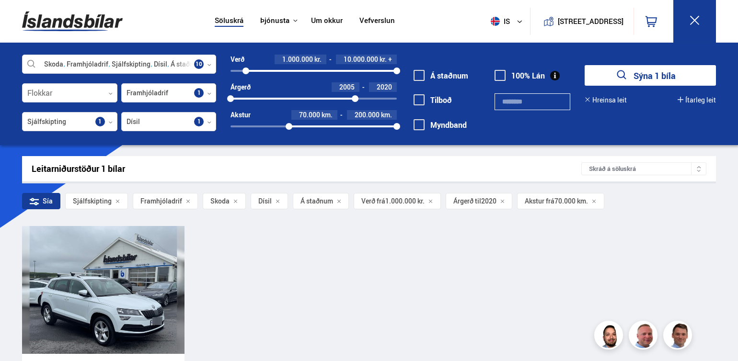
click at [478, 202] on span "Árgerð til" at bounding box center [467, 201] width 28 height 8
click at [650, 71] on button "Sýna 1 bíla" at bounding box center [650, 75] width 131 height 21
click at [695, 96] on button "Ítarleg leit" at bounding box center [697, 100] width 38 height 8
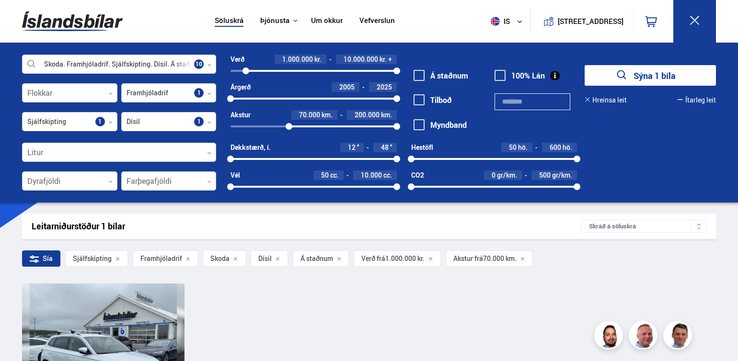
click at [695, 96] on button "Ítarleg leit" at bounding box center [697, 100] width 38 height 8
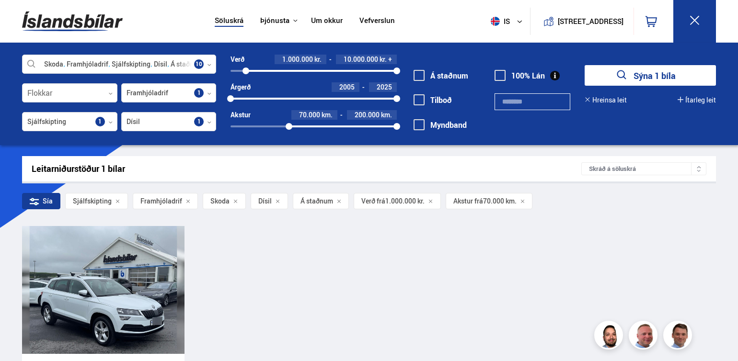
click at [210, 200] on span "Skoda" at bounding box center [219, 201] width 19 height 8
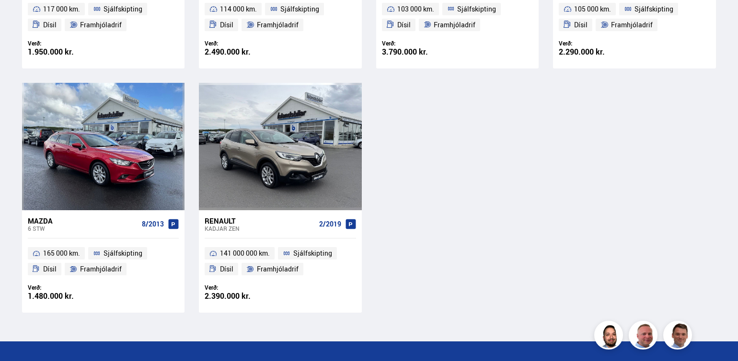
scroll to position [316, 0]
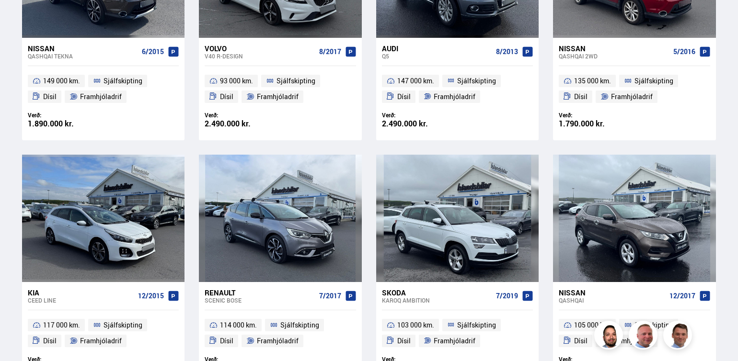
click at [737, 231] on div "Söluskrá Þjónusta Íslandsbílar [DOMAIN_NAME] Íslandsvörn Leiðbeiningar Um okkur…" at bounding box center [369, 254] width 738 height 1140
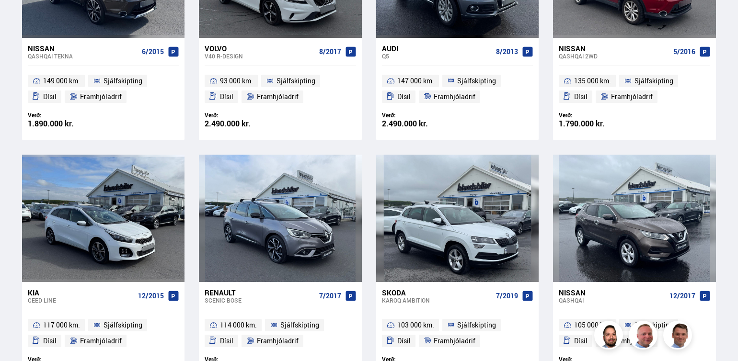
scroll to position [0, 0]
